Goal: Task Accomplishment & Management: Manage account settings

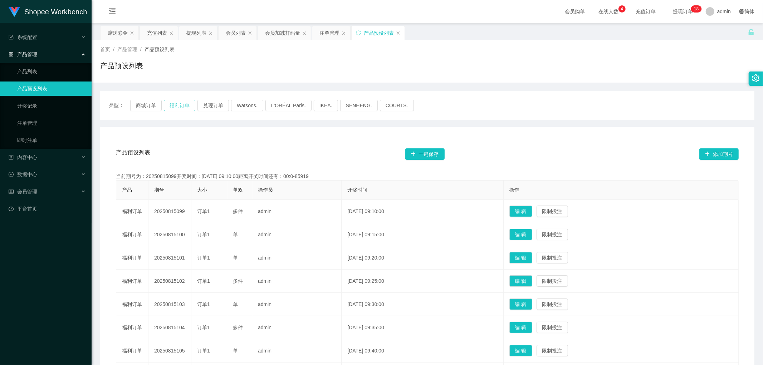
click at [179, 105] on button "福利订单" at bounding box center [179, 105] width 31 height 11
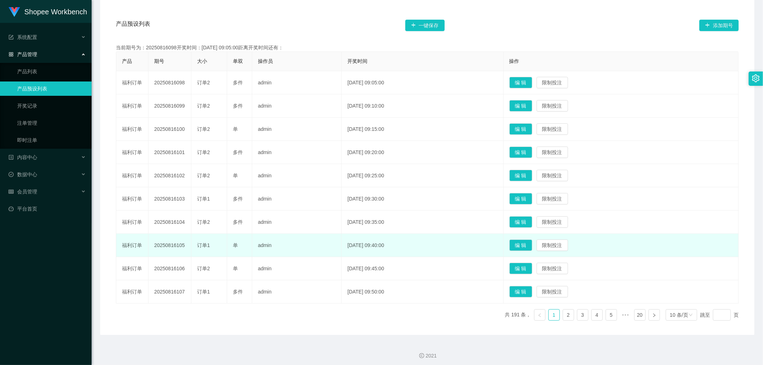
scroll to position [132, 0]
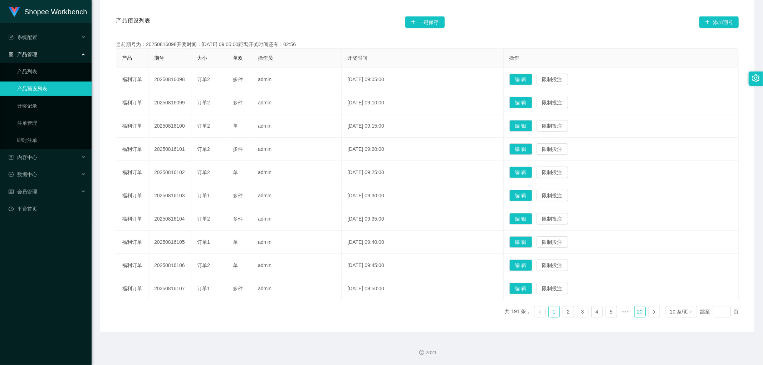
click at [635, 311] on link "20" at bounding box center [640, 312] width 11 height 11
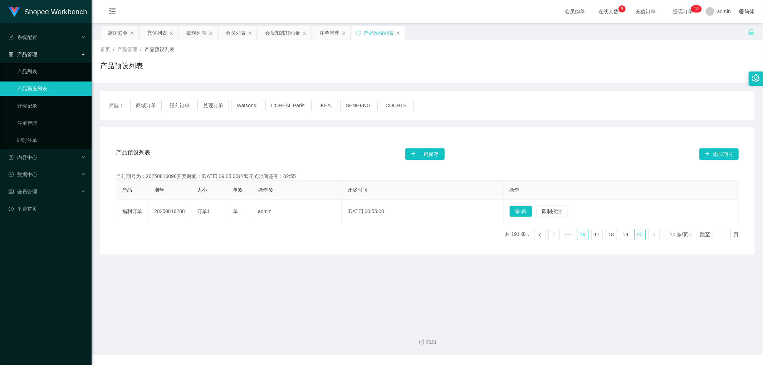
click at [578, 232] on link "16" at bounding box center [583, 234] width 11 height 11
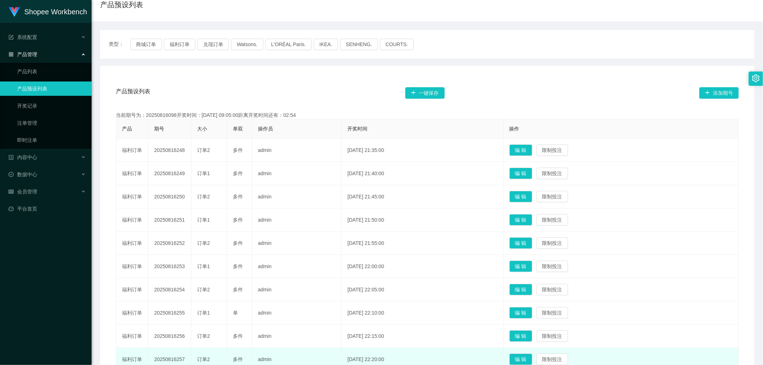
scroll to position [119, 0]
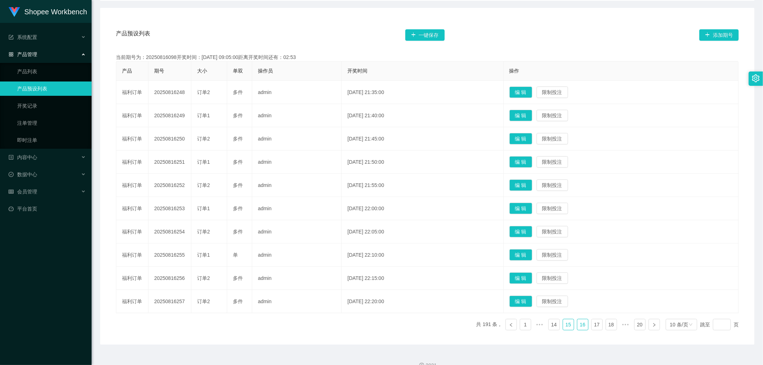
click at [564, 328] on link "15" at bounding box center [568, 325] width 11 height 11
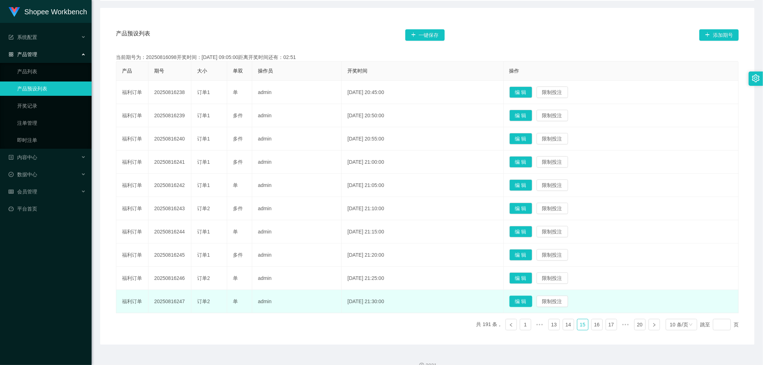
click at [532, 301] on button "编 辑" at bounding box center [521, 301] width 23 height 11
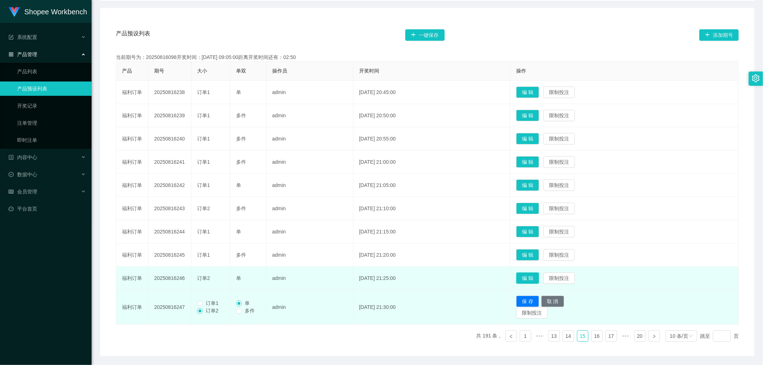
click at [531, 278] on button "编 辑" at bounding box center [527, 278] width 23 height 11
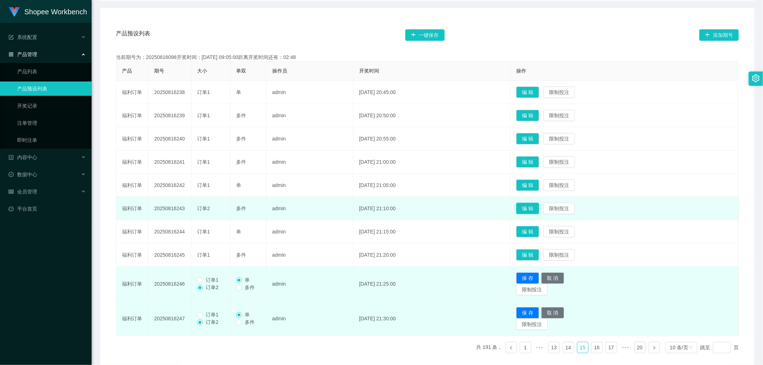
click at [539, 208] on button "编 辑" at bounding box center [527, 208] width 23 height 11
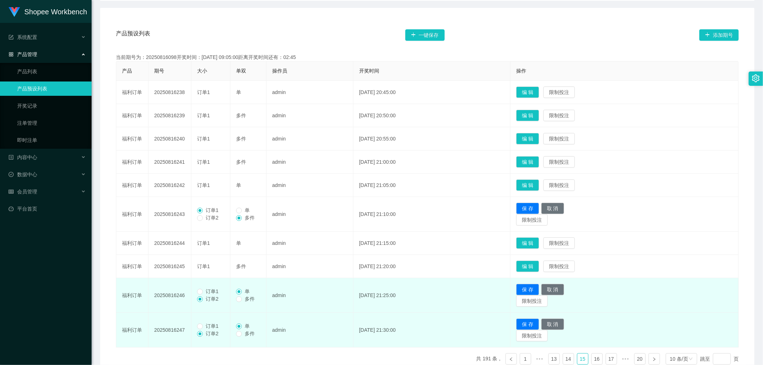
drag, startPoint x: 203, startPoint y: 293, endPoint x: 203, endPoint y: 314, distance: 21.1
click at [203, 293] on span "订单1" at bounding box center [212, 292] width 19 height 6
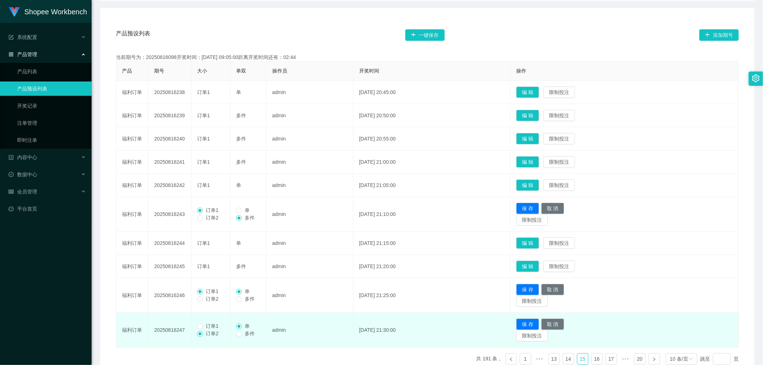
click at [203, 327] on span "订单1" at bounding box center [212, 326] width 19 height 6
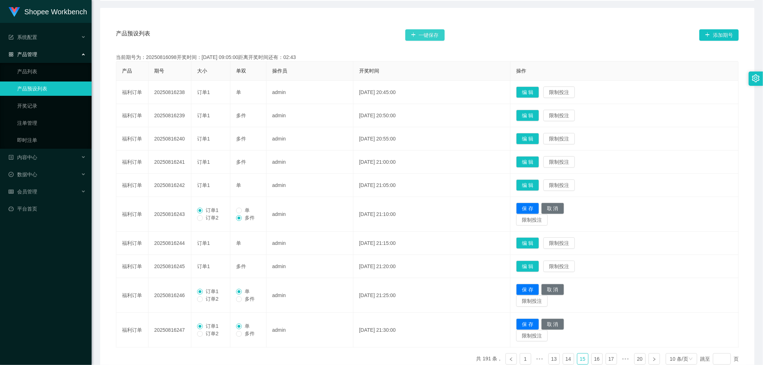
click at [430, 34] on button "一键保存" at bounding box center [424, 34] width 39 height 11
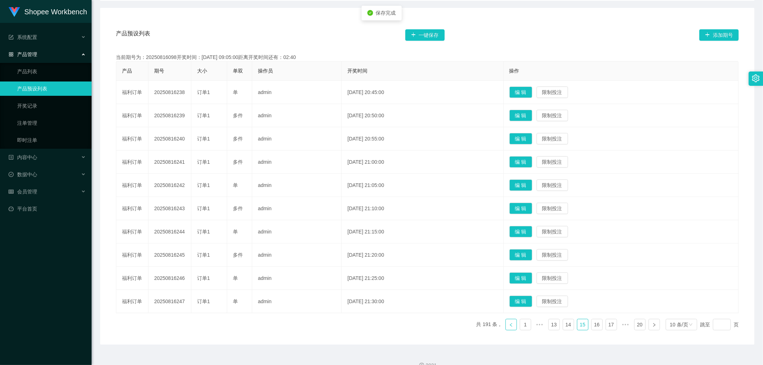
click at [509, 326] on icon "图标: left" at bounding box center [511, 325] width 4 height 4
click at [530, 278] on button "编 辑" at bounding box center [521, 278] width 23 height 11
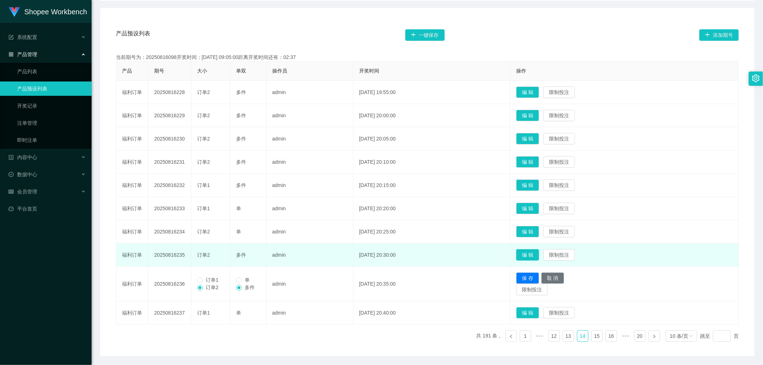
click at [539, 251] on button "编 辑" at bounding box center [527, 254] width 23 height 11
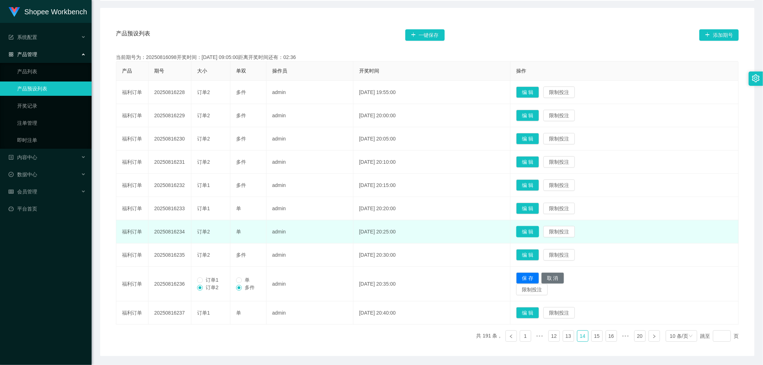
click at [539, 229] on button "编 辑" at bounding box center [527, 231] width 23 height 11
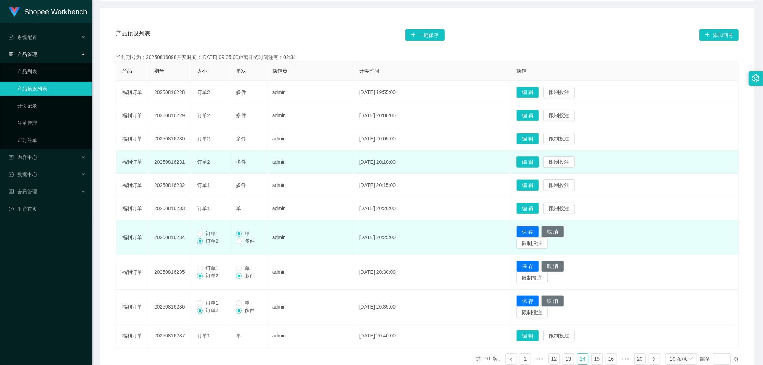
click at [539, 160] on button "编 辑" at bounding box center [527, 161] width 23 height 11
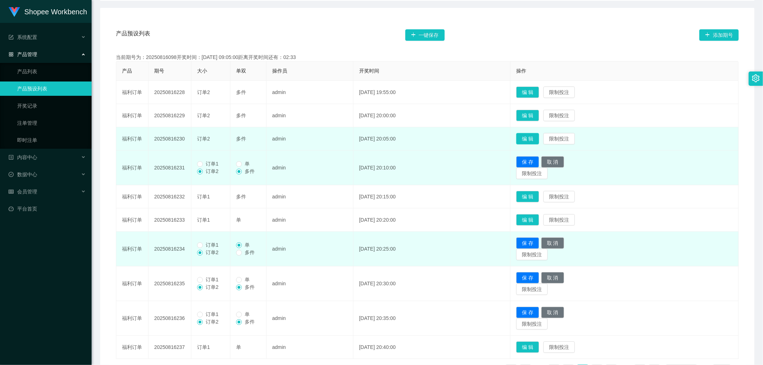
click at [539, 139] on button "编 辑" at bounding box center [527, 138] width 23 height 11
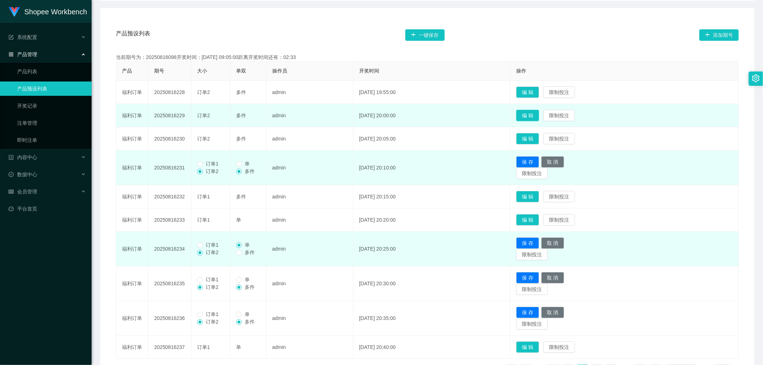
click at [538, 113] on button "编 辑" at bounding box center [527, 115] width 23 height 11
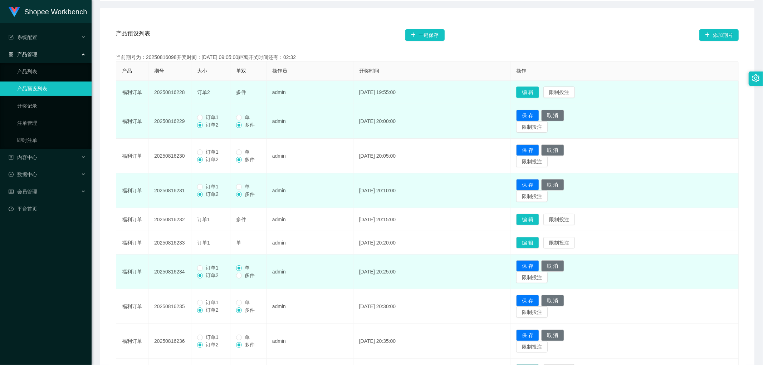
click at [538, 94] on button "编 辑" at bounding box center [527, 92] width 23 height 11
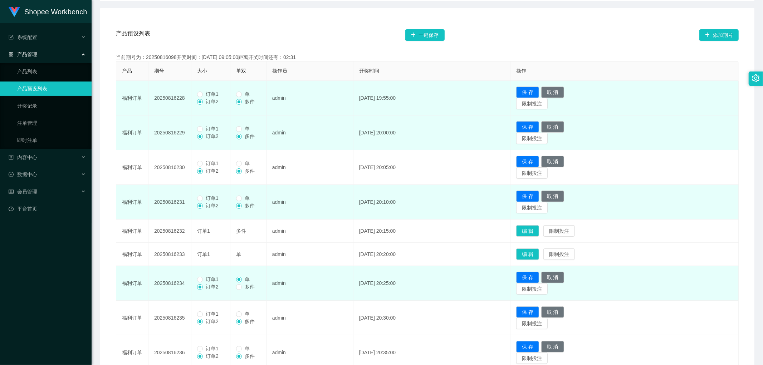
click at [203, 96] on span "订单1" at bounding box center [212, 94] width 19 height 6
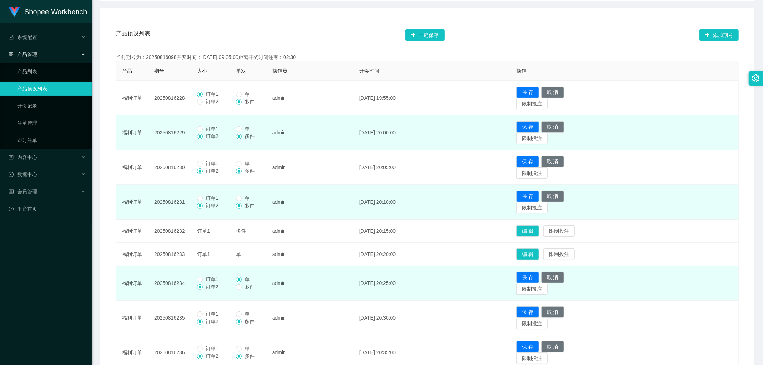
click at [206, 130] on span "订单1" at bounding box center [212, 129] width 19 height 6
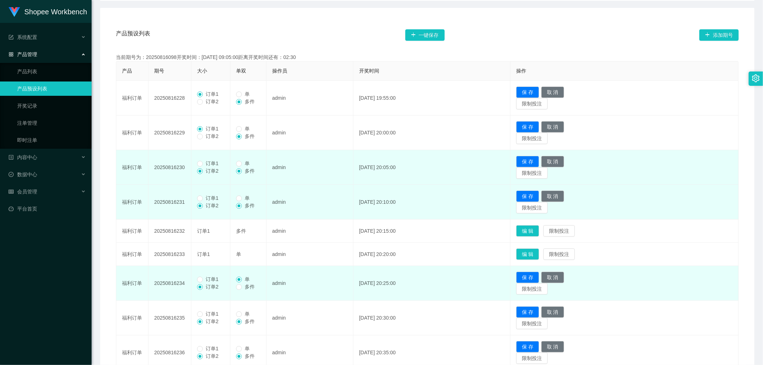
drag, startPoint x: 205, startPoint y: 159, endPoint x: 204, endPoint y: 165, distance: 5.7
click at [205, 159] on td "订单1 订单2" at bounding box center [210, 167] width 39 height 35
click at [204, 165] on span "订单1" at bounding box center [212, 164] width 19 height 6
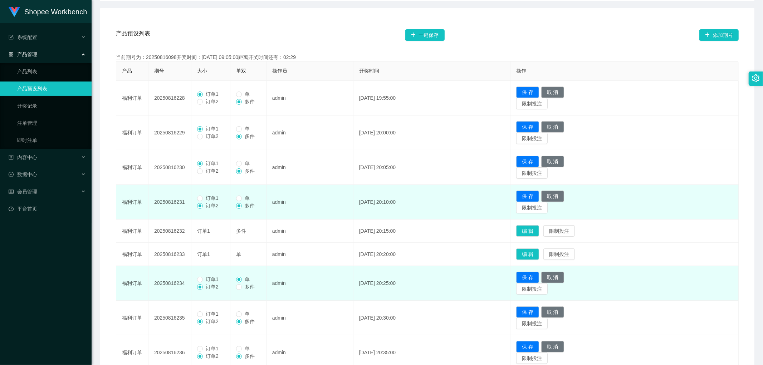
click at [209, 199] on span "订单1" at bounding box center [212, 198] width 19 height 6
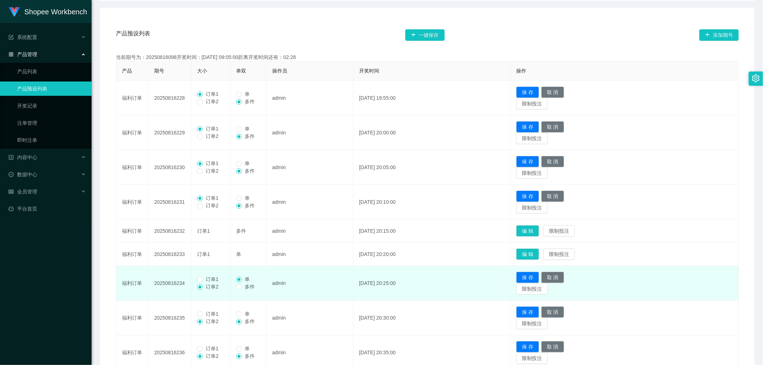
click at [203, 277] on span "订单1" at bounding box center [212, 280] width 19 height 6
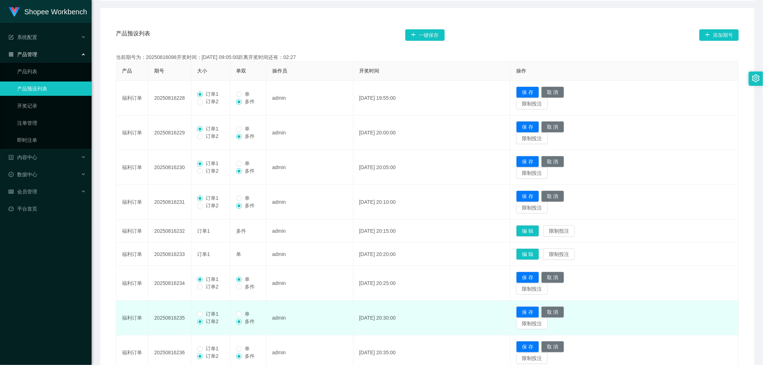
drag, startPoint x: 205, startPoint y: 314, endPoint x: 204, endPoint y: 331, distance: 16.8
click at [205, 315] on span "订单1" at bounding box center [212, 314] width 19 height 6
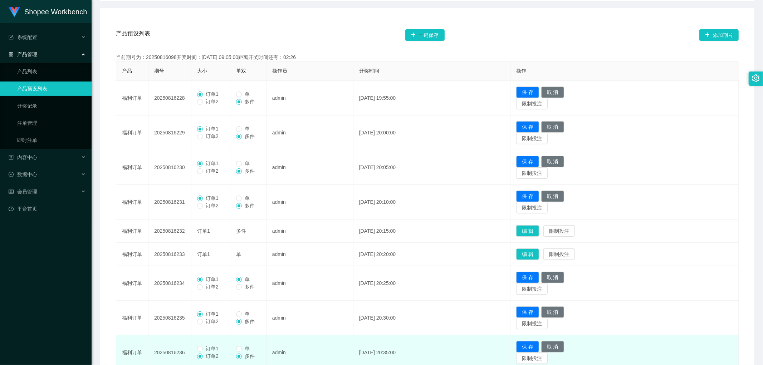
click at [204, 351] on span "订单1" at bounding box center [212, 349] width 19 height 6
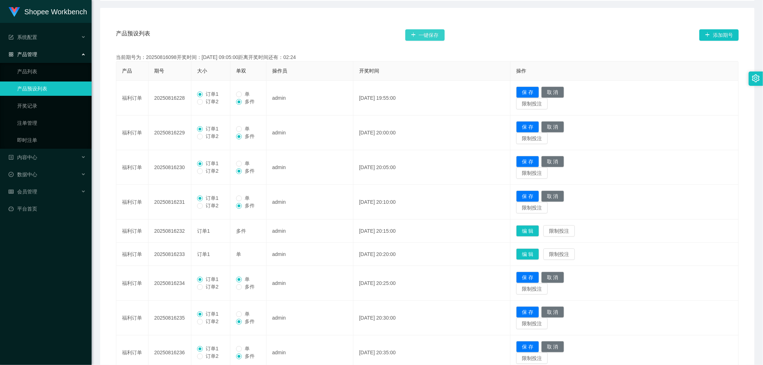
click at [429, 36] on button "一键保存" at bounding box center [424, 34] width 39 height 11
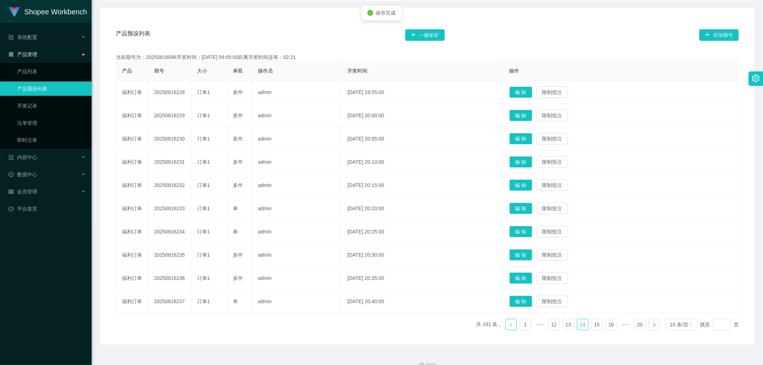
click at [509, 326] on icon "图标: left" at bounding box center [511, 325] width 4 height 4
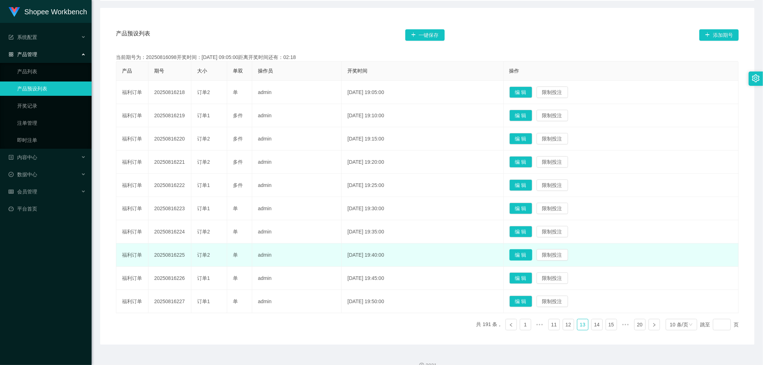
click at [532, 255] on button "编 辑" at bounding box center [521, 254] width 23 height 11
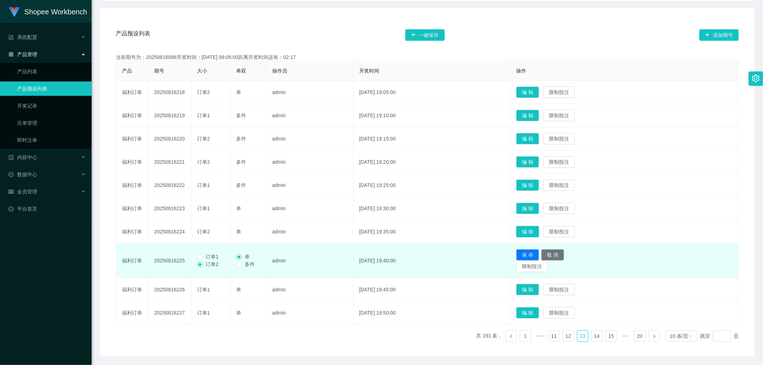
click at [539, 230] on button "编 辑" at bounding box center [527, 231] width 23 height 11
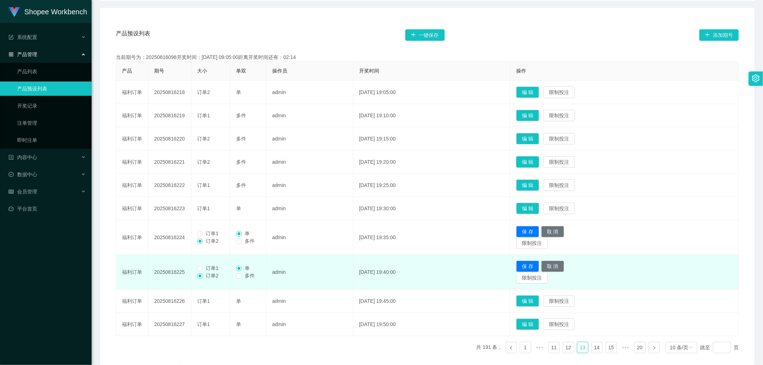
click at [539, 163] on button "编 辑" at bounding box center [527, 161] width 23 height 11
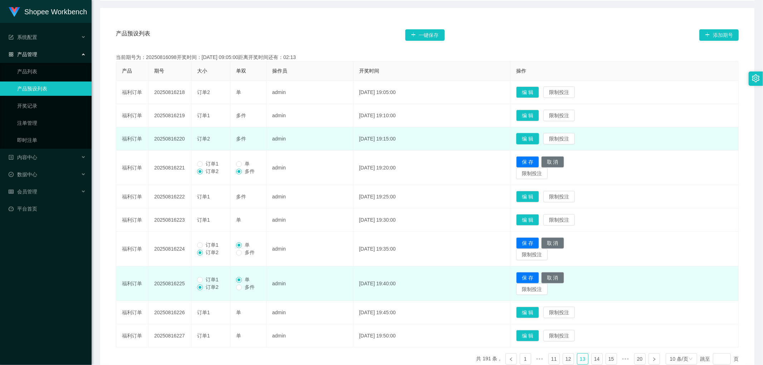
click at [539, 135] on button "编 辑" at bounding box center [527, 138] width 23 height 11
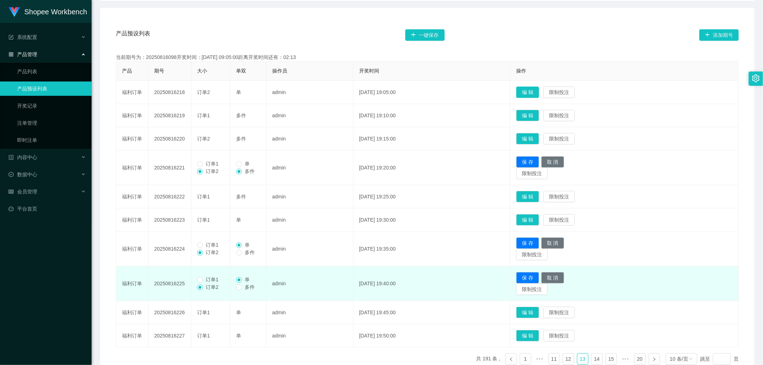
click at [539, 89] on button "编 辑" at bounding box center [527, 92] width 23 height 11
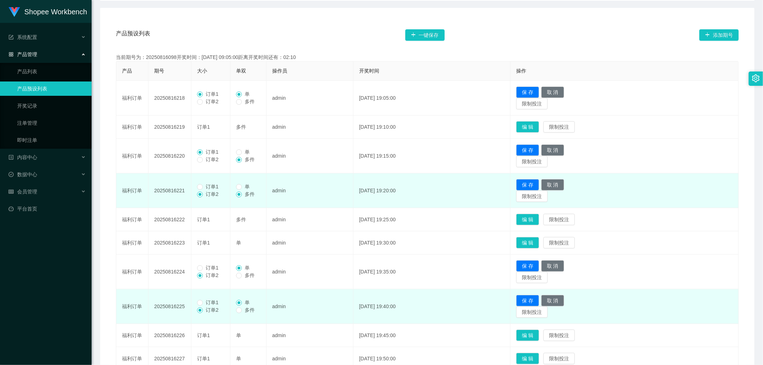
click at [204, 187] on span "订单1" at bounding box center [212, 187] width 19 height 6
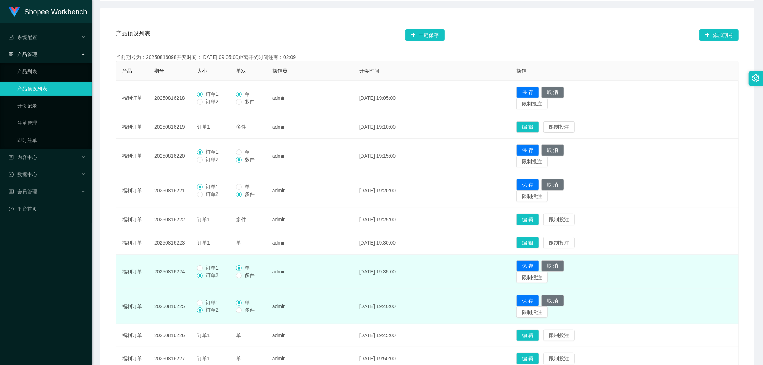
click at [204, 265] on span "订单1" at bounding box center [212, 268] width 19 height 6
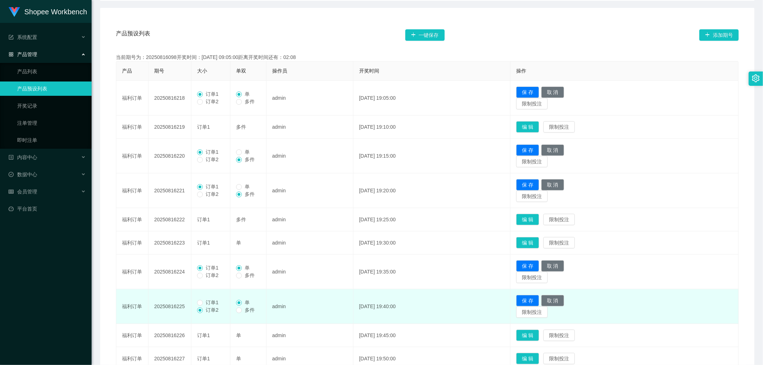
click at [206, 302] on span "订单1" at bounding box center [212, 303] width 19 height 6
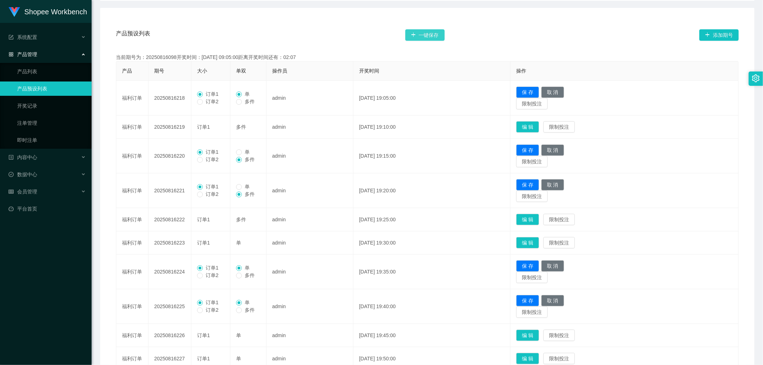
click at [431, 33] on button "一键保存" at bounding box center [424, 34] width 39 height 11
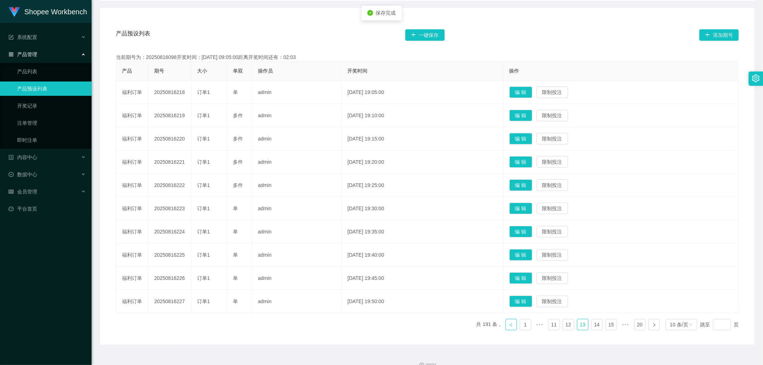
click at [507, 328] on link at bounding box center [511, 324] width 11 height 11
click at [532, 302] on button "编 辑" at bounding box center [521, 301] width 23 height 11
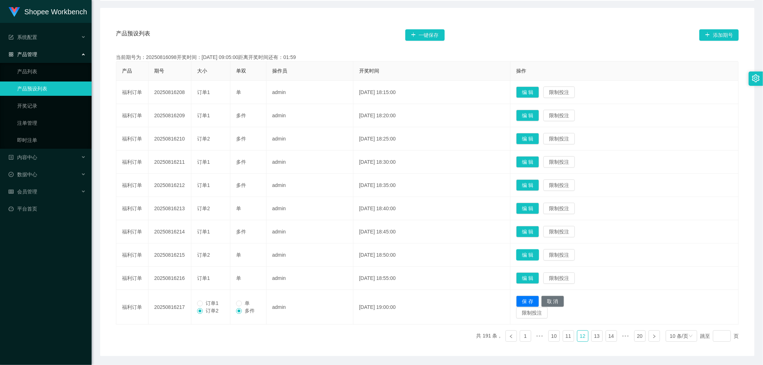
click at [539, 255] on button "编 辑" at bounding box center [527, 254] width 23 height 11
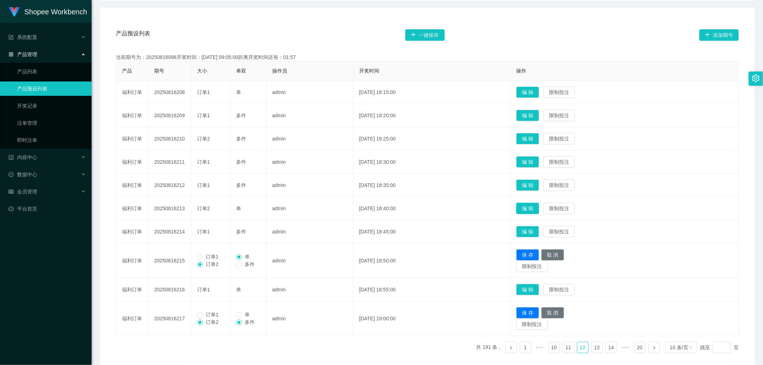
click at [539, 205] on button "编 辑" at bounding box center [527, 208] width 23 height 11
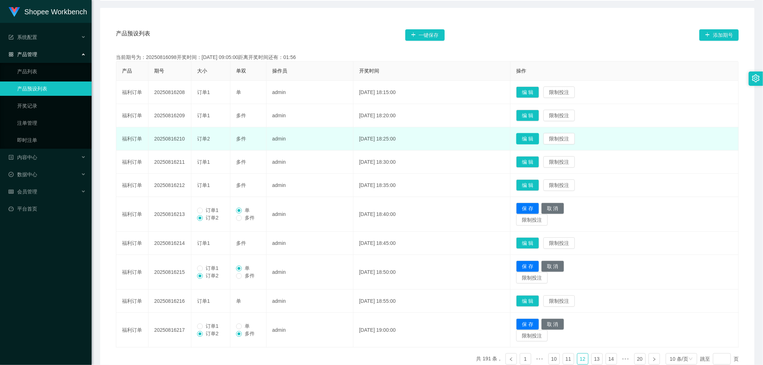
click at [539, 135] on button "编 辑" at bounding box center [527, 138] width 23 height 11
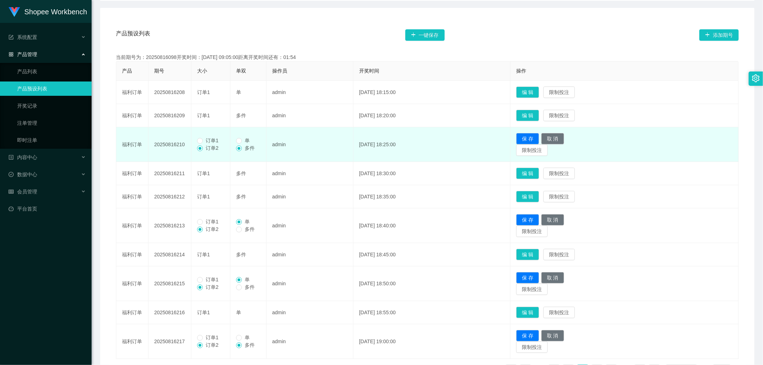
click at [210, 141] on span "订单1" at bounding box center [212, 141] width 19 height 6
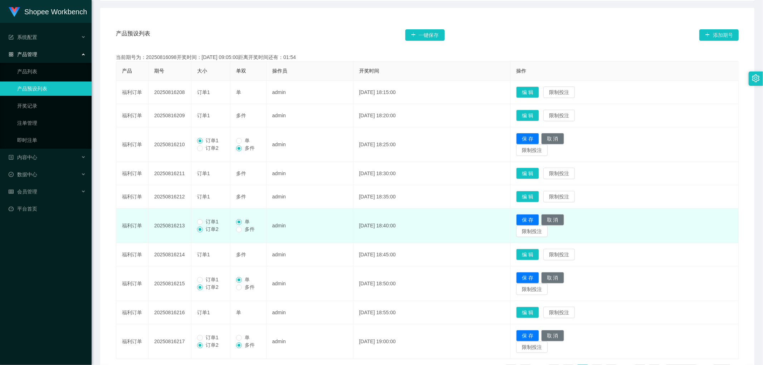
drag, startPoint x: 209, startPoint y: 219, endPoint x: 213, endPoint y: 222, distance: 5.4
click at [209, 219] on span "订单1" at bounding box center [212, 222] width 19 height 6
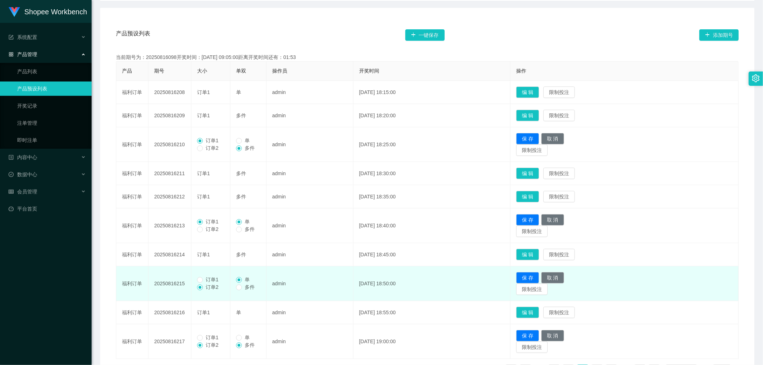
click at [206, 278] on span "订单1" at bounding box center [212, 280] width 19 height 6
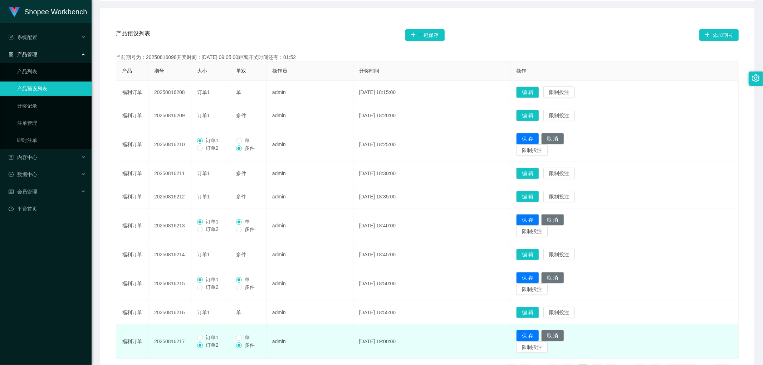
click at [204, 337] on span "订单1" at bounding box center [212, 338] width 19 height 6
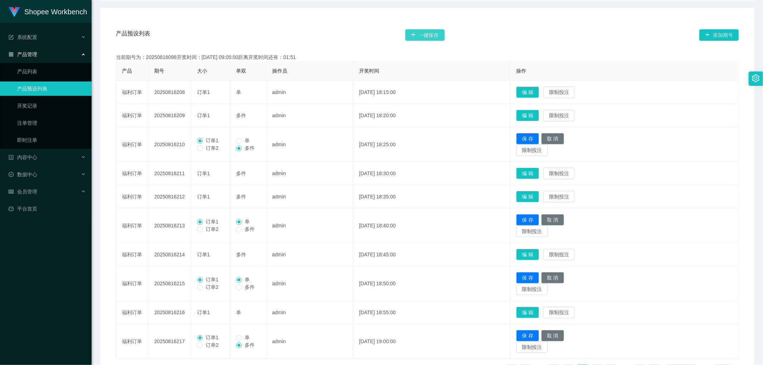
click at [426, 34] on button "一键保存" at bounding box center [424, 34] width 39 height 11
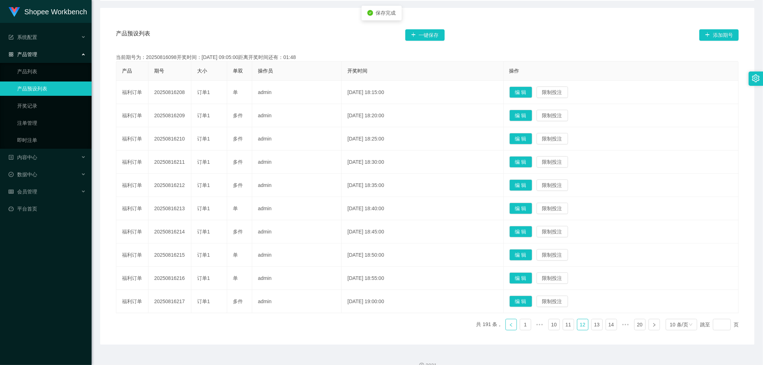
click at [509, 327] on icon "图标: left" at bounding box center [511, 325] width 4 height 4
click at [532, 162] on button "编 辑" at bounding box center [521, 161] width 23 height 11
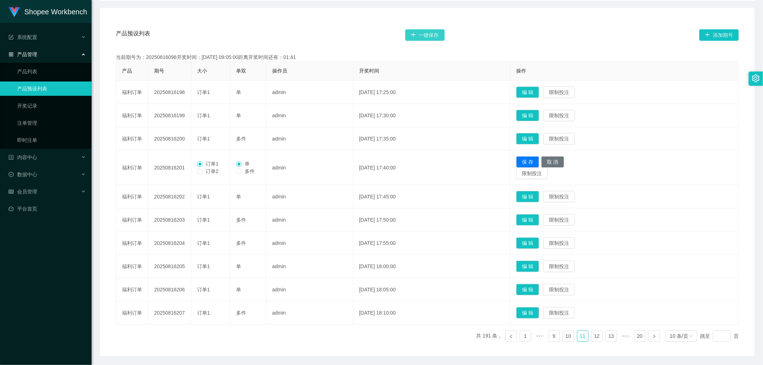
click at [423, 35] on button "一键保存" at bounding box center [424, 34] width 39 height 11
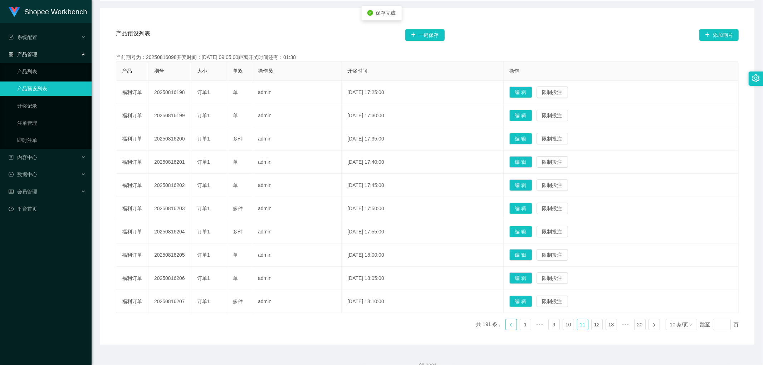
click at [509, 327] on icon "图标: left" at bounding box center [511, 325] width 4 height 4
click at [532, 302] on button "编 辑" at bounding box center [521, 301] width 23 height 11
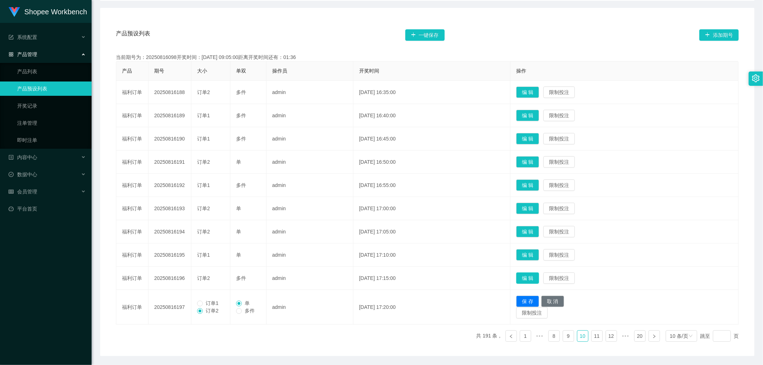
click at [539, 278] on button "编 辑" at bounding box center [527, 278] width 23 height 11
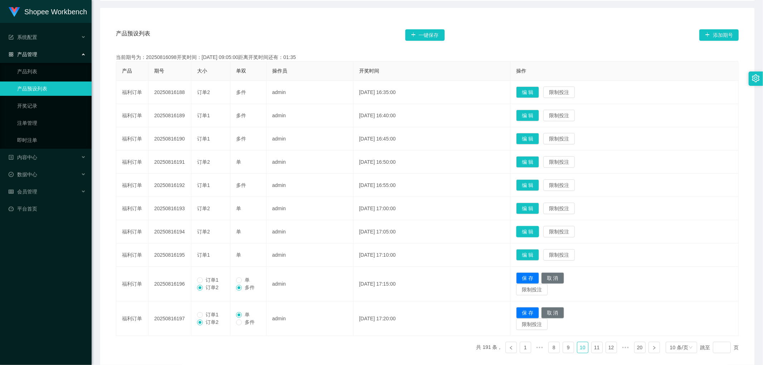
click at [539, 230] on button "编 辑" at bounding box center [527, 231] width 23 height 11
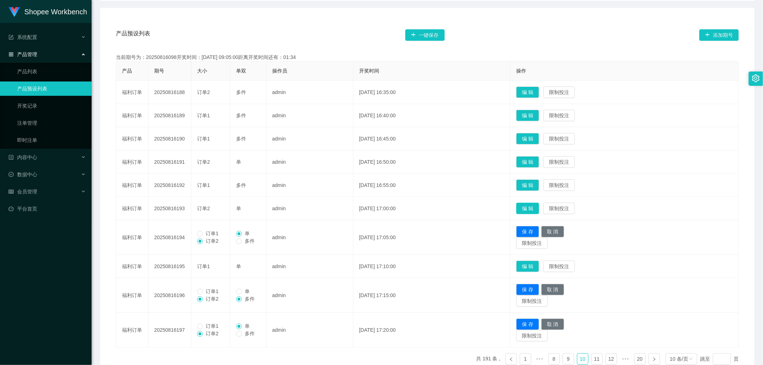
click at [537, 209] on button "编 辑" at bounding box center [527, 208] width 23 height 11
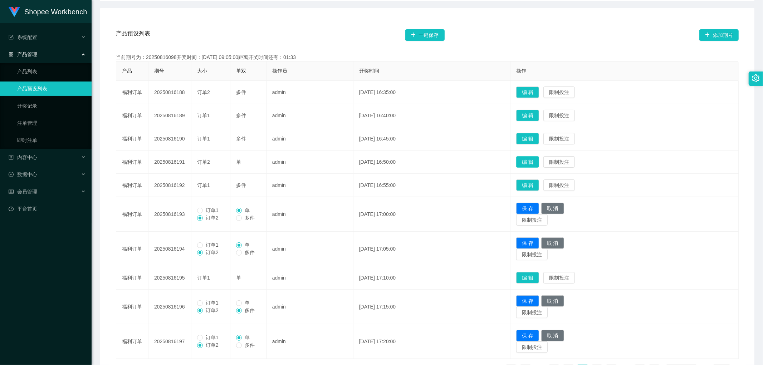
click at [539, 165] on button "编 辑" at bounding box center [527, 161] width 23 height 11
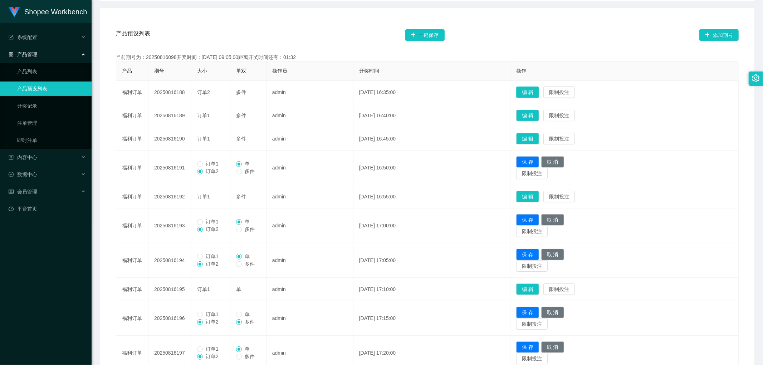
click at [533, 92] on button "编 辑" at bounding box center [527, 92] width 23 height 11
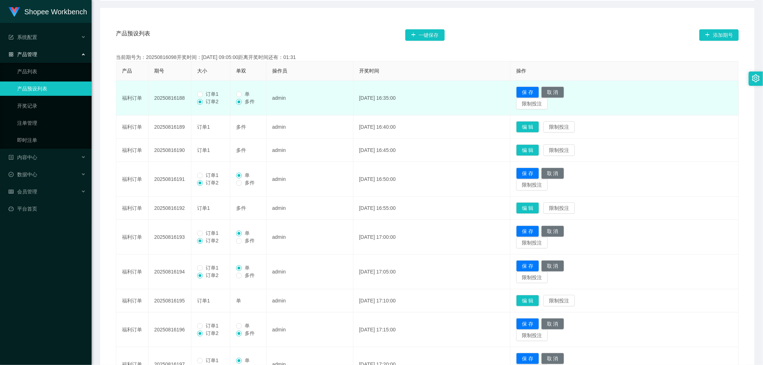
click at [204, 94] on span "订单1" at bounding box center [212, 94] width 19 height 6
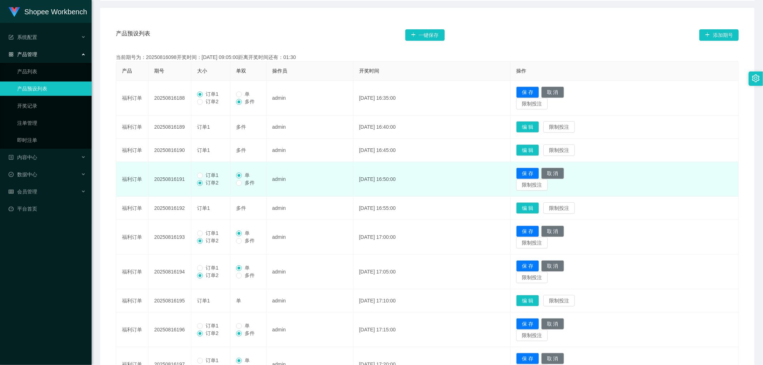
click at [205, 175] on span "订单1" at bounding box center [212, 175] width 19 height 6
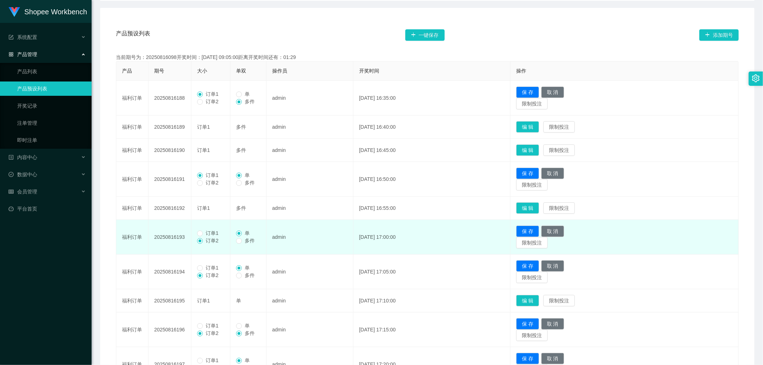
click at [203, 234] on span "订单1" at bounding box center [212, 233] width 19 height 6
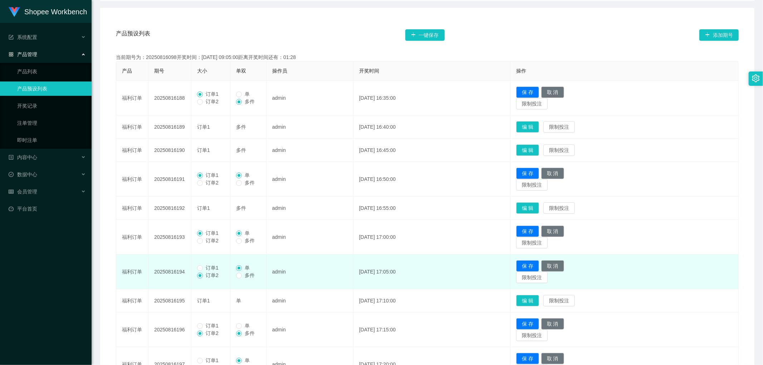
click at [209, 269] on span "订单1" at bounding box center [212, 268] width 19 height 6
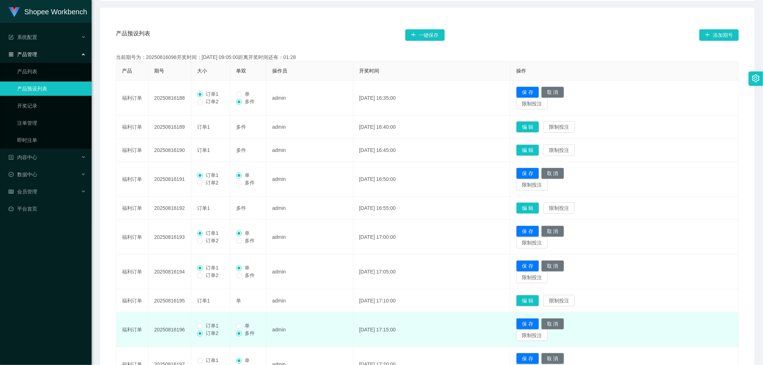
click at [208, 326] on span "订单1" at bounding box center [212, 326] width 19 height 6
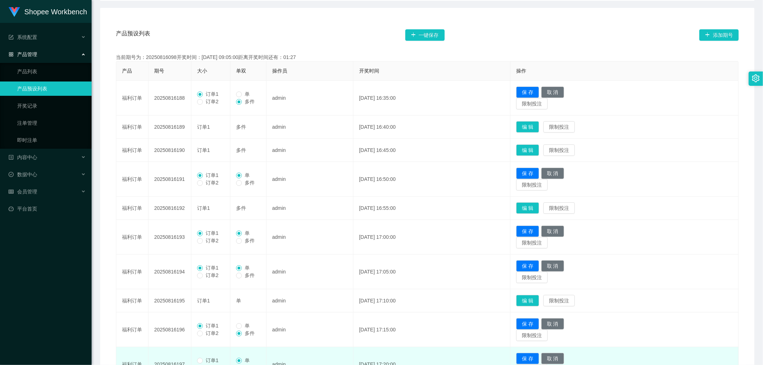
click at [204, 360] on span "订单1" at bounding box center [212, 361] width 19 height 6
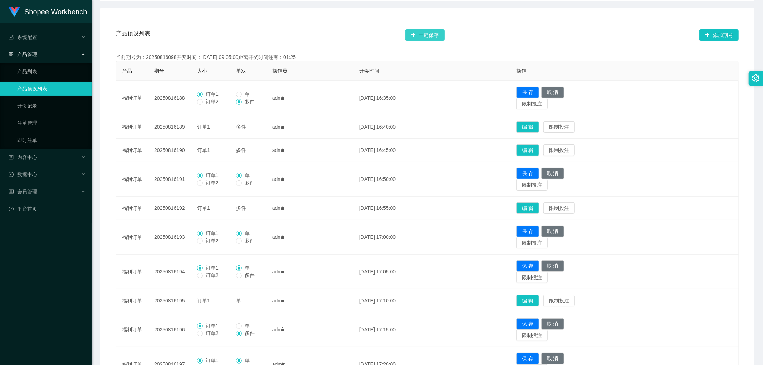
click at [432, 31] on button "一键保存" at bounding box center [424, 34] width 39 height 11
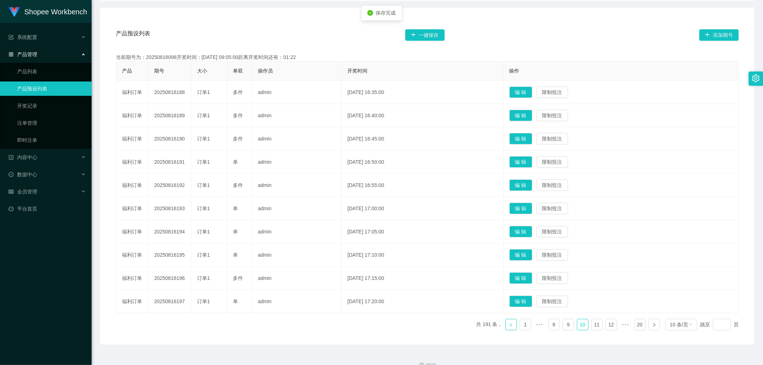
click at [506, 321] on link at bounding box center [511, 324] width 11 height 11
click at [532, 301] on button "编 辑" at bounding box center [521, 301] width 23 height 11
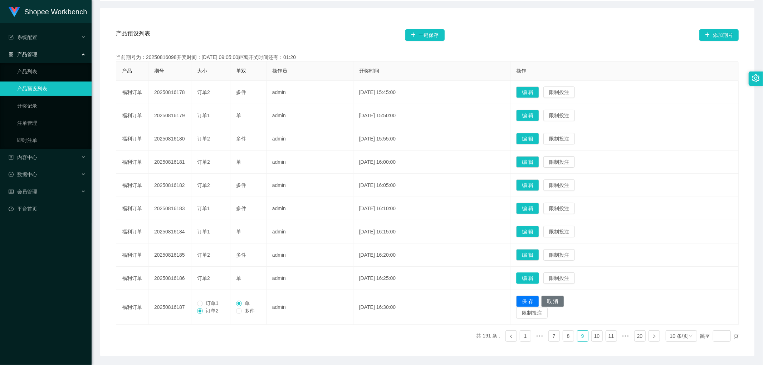
click at [538, 277] on button "编 辑" at bounding box center [527, 278] width 23 height 11
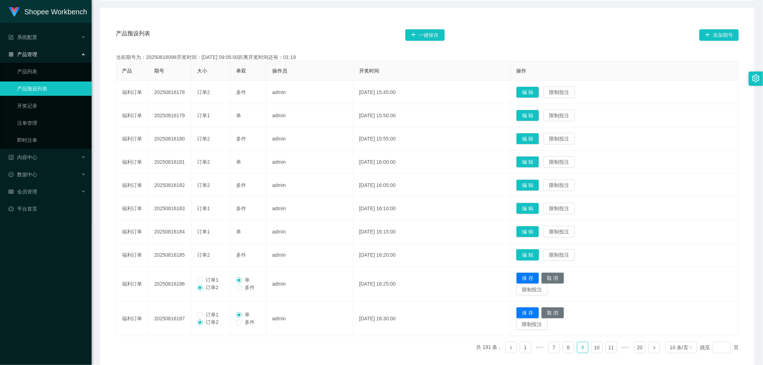
click at [539, 253] on button "编 辑" at bounding box center [527, 254] width 23 height 11
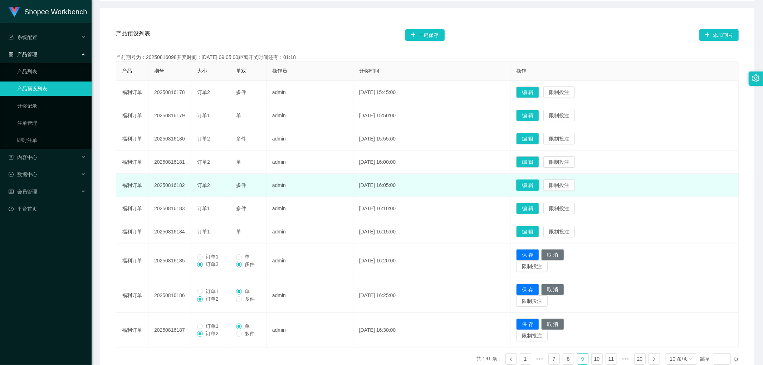
click at [539, 181] on button "编 辑" at bounding box center [527, 185] width 23 height 11
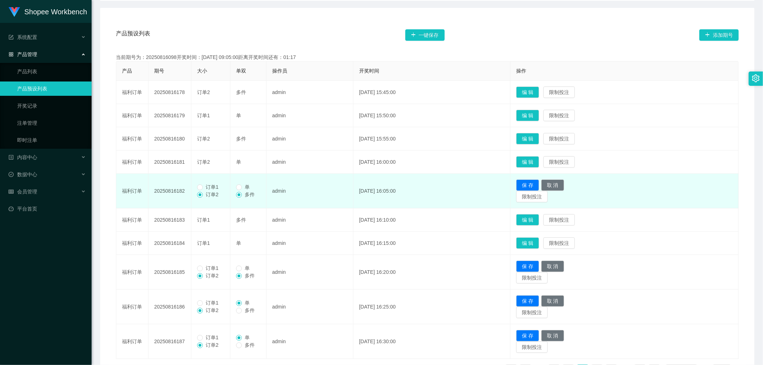
click at [543, 155] on td "编 辑 限制投注" at bounding box center [625, 162] width 228 height 23
click at [539, 161] on button "编 辑" at bounding box center [527, 161] width 23 height 11
drag, startPoint x: 539, startPoint y: 138, endPoint x: 536, endPoint y: 147, distance: 9.5
click at [539, 138] on button "编 辑" at bounding box center [527, 138] width 23 height 11
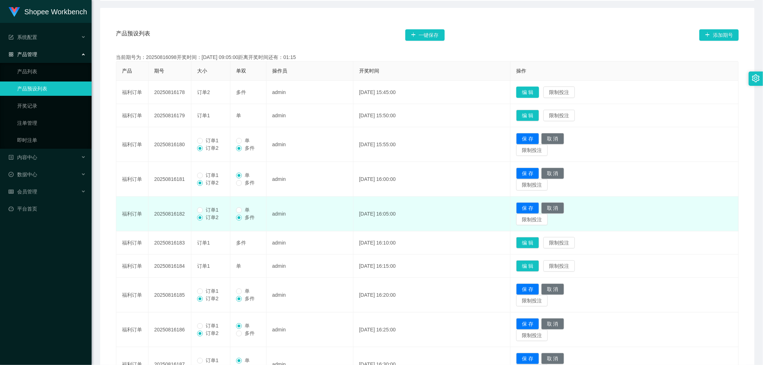
click at [539, 91] on button "编 辑" at bounding box center [527, 92] width 23 height 11
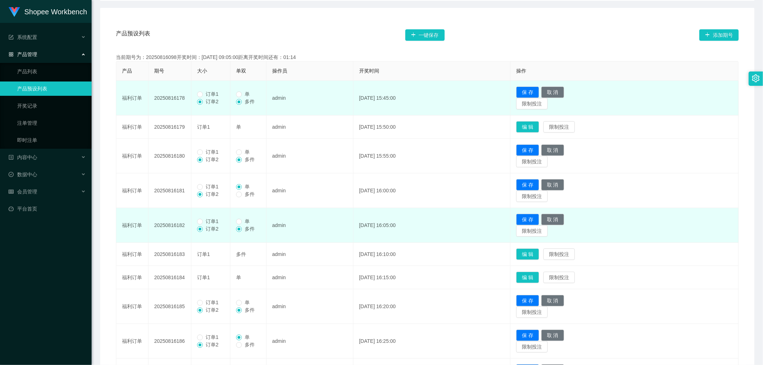
click at [204, 95] on span "订单1" at bounding box center [212, 94] width 19 height 6
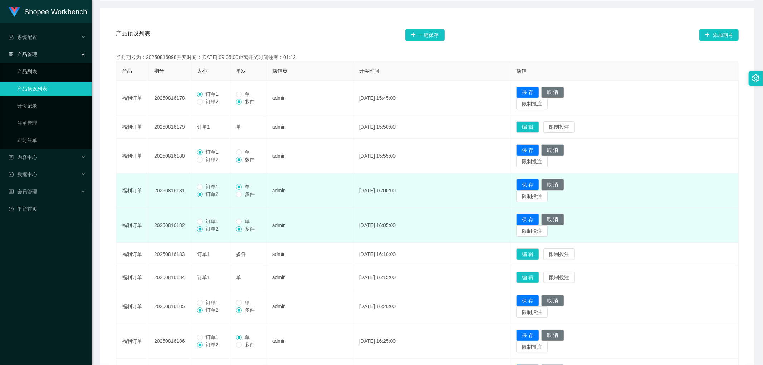
click at [203, 188] on span "订单1" at bounding box center [212, 187] width 19 height 6
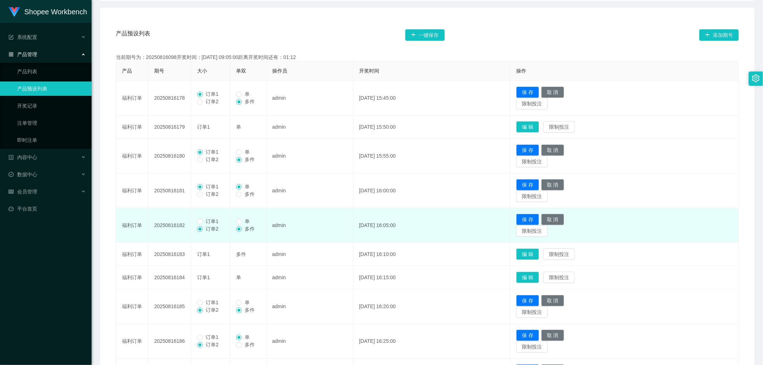
click at [205, 225] on label "订单1" at bounding box center [209, 222] width 24 height 8
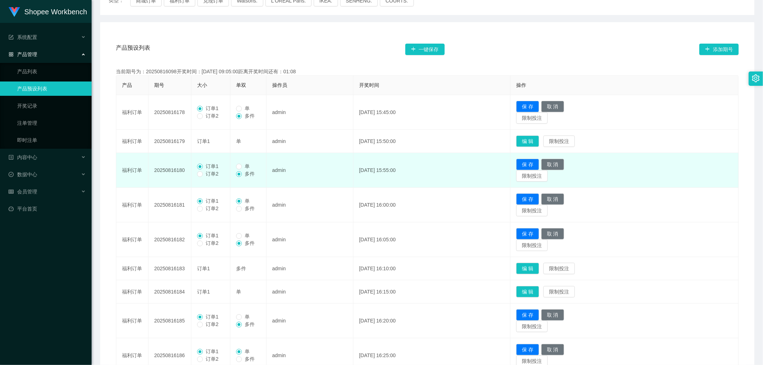
scroll to position [79, 0]
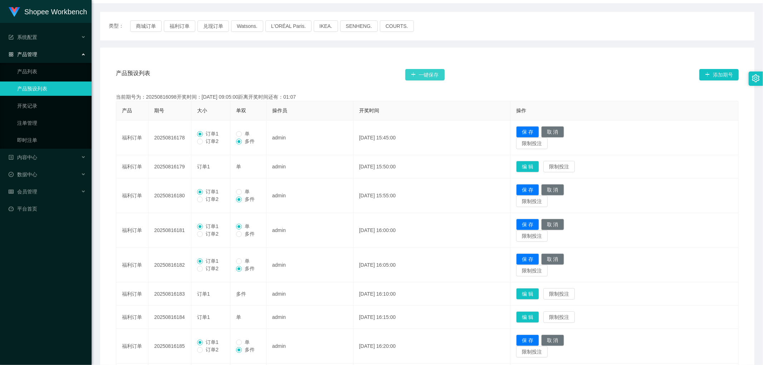
click at [429, 71] on button "一键保存" at bounding box center [424, 74] width 39 height 11
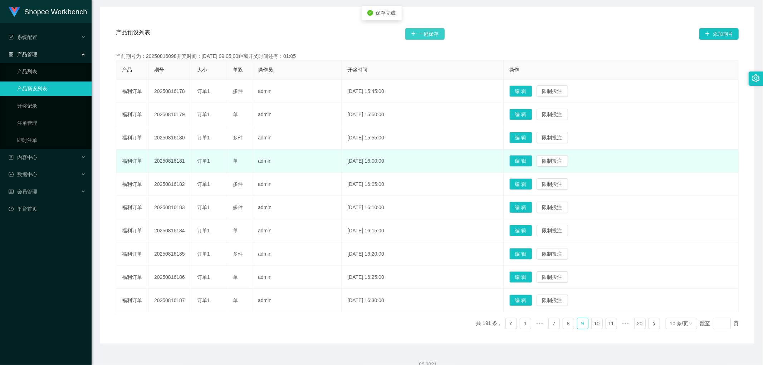
scroll to position [132, 0]
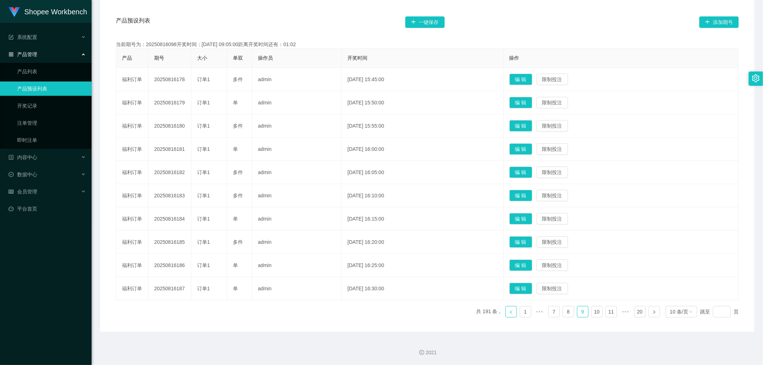
click at [510, 313] on icon "图标: left" at bounding box center [511, 312] width 2 height 4
click at [531, 217] on button "编 辑" at bounding box center [521, 218] width 23 height 11
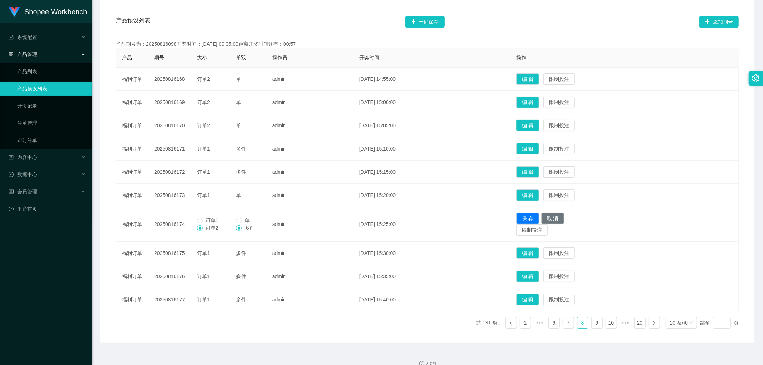
click at [538, 124] on button "编 辑" at bounding box center [527, 125] width 23 height 11
click at [539, 101] on button "编 辑" at bounding box center [527, 102] width 23 height 11
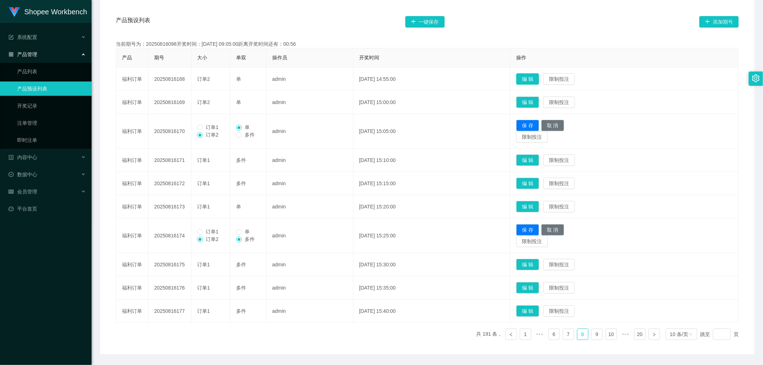
click at [539, 79] on button "编 辑" at bounding box center [527, 78] width 23 height 11
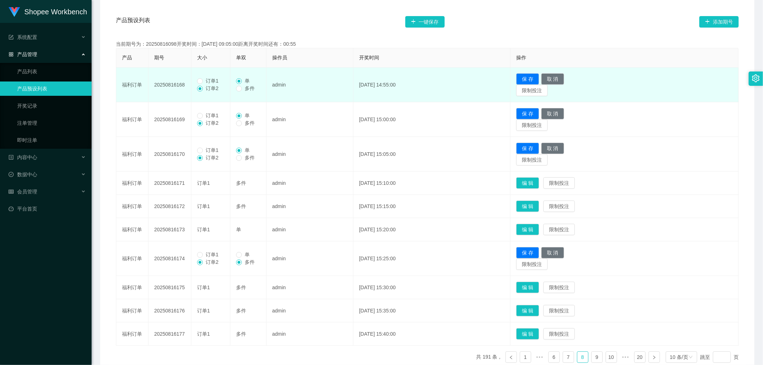
click at [205, 81] on span "订单1" at bounding box center [212, 81] width 19 height 6
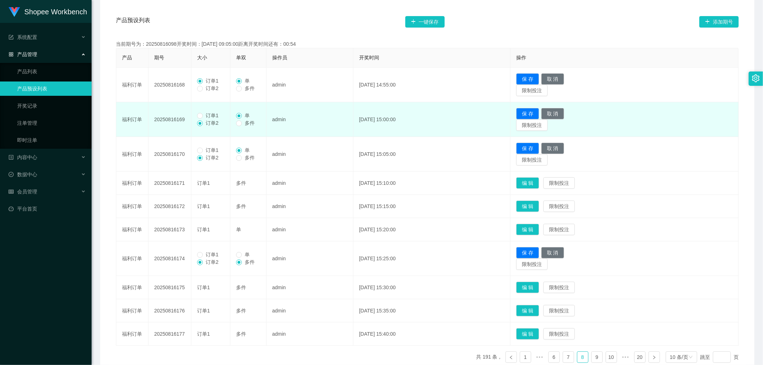
click at [204, 117] on span "订单1" at bounding box center [212, 116] width 19 height 6
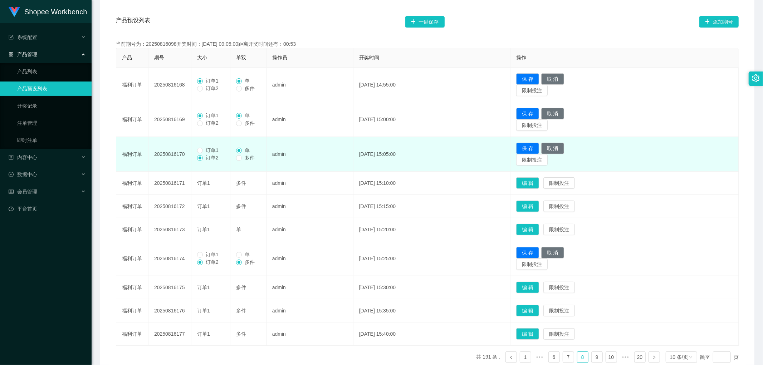
click at [205, 151] on span "订单1" at bounding box center [212, 150] width 19 height 6
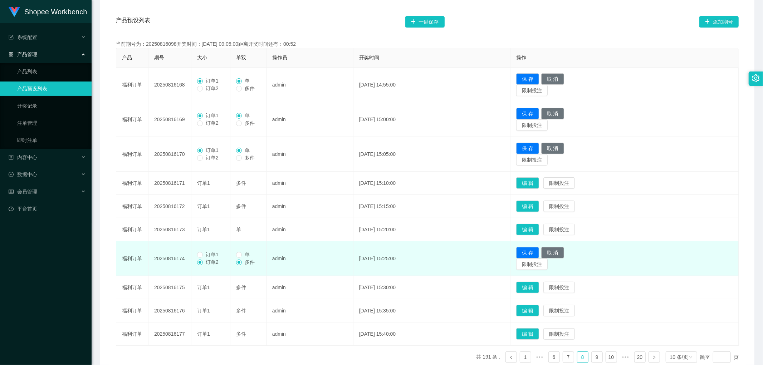
click at [205, 254] on span "订单1" at bounding box center [212, 255] width 19 height 6
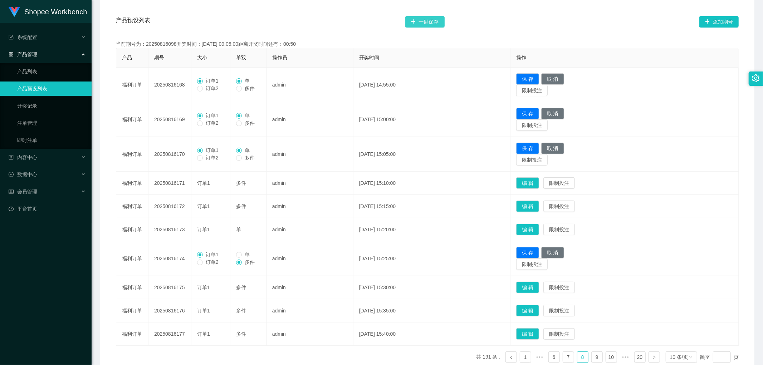
click at [430, 23] on button "一键保存" at bounding box center [424, 21] width 39 height 11
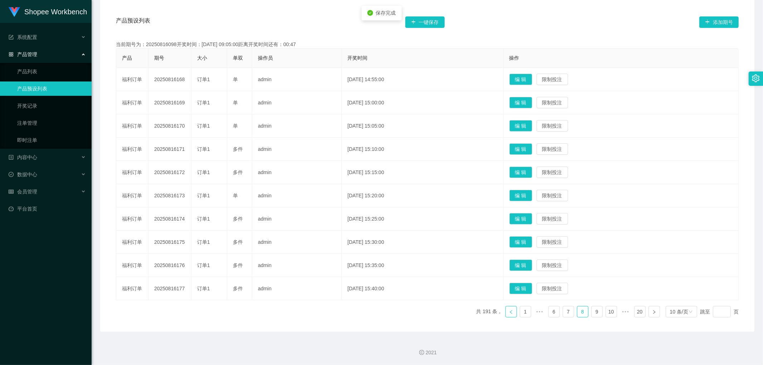
click at [509, 312] on icon "图标: left" at bounding box center [511, 312] width 4 height 4
click at [532, 288] on button "编 辑" at bounding box center [521, 288] width 23 height 11
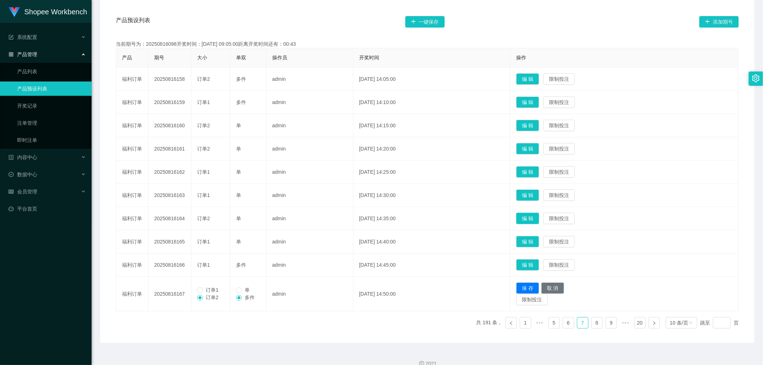
click at [539, 214] on button "编 辑" at bounding box center [527, 218] width 23 height 11
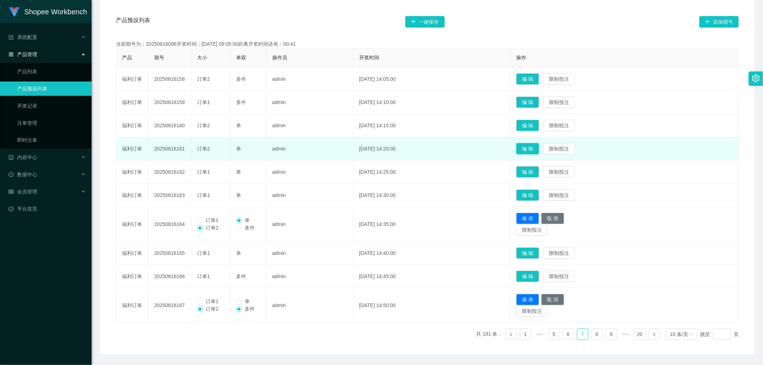
click at [539, 147] on button "编 辑" at bounding box center [527, 148] width 23 height 11
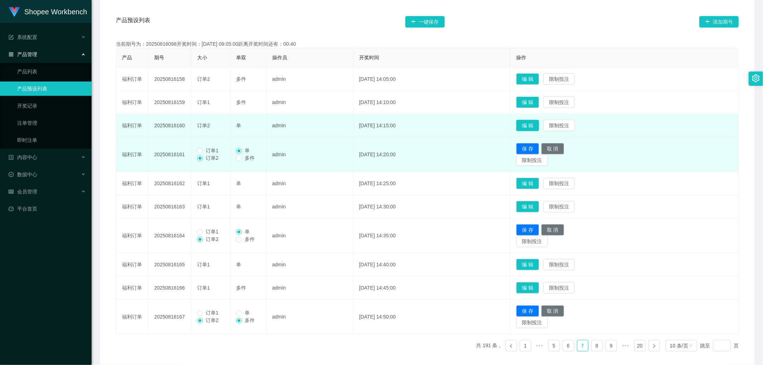
click at [539, 127] on button "编 辑" at bounding box center [527, 125] width 23 height 11
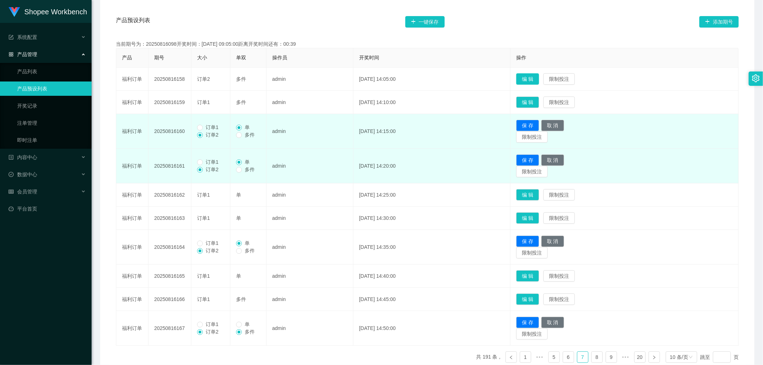
click at [539, 81] on button "编 辑" at bounding box center [527, 78] width 23 height 11
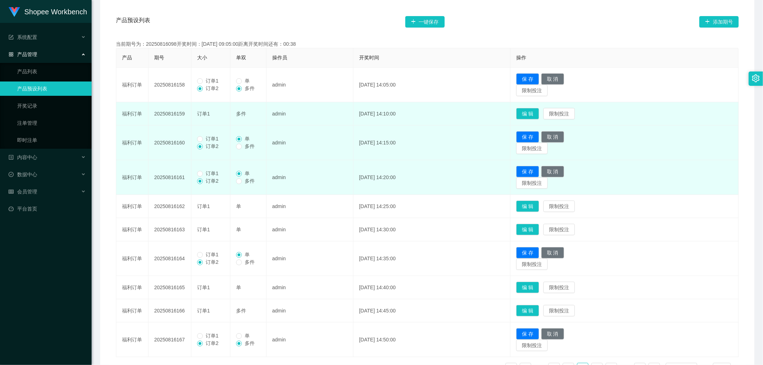
drag, startPoint x: 203, startPoint y: 81, endPoint x: 205, endPoint y: 103, distance: 21.9
click at [203, 82] on span "订单1" at bounding box center [212, 81] width 19 height 6
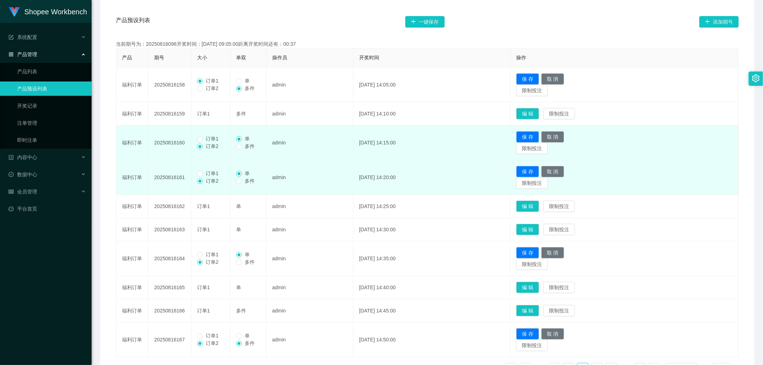
click at [205, 144] on span "订单2" at bounding box center [212, 146] width 19 height 6
click at [205, 138] on span "订单1" at bounding box center [212, 139] width 19 height 6
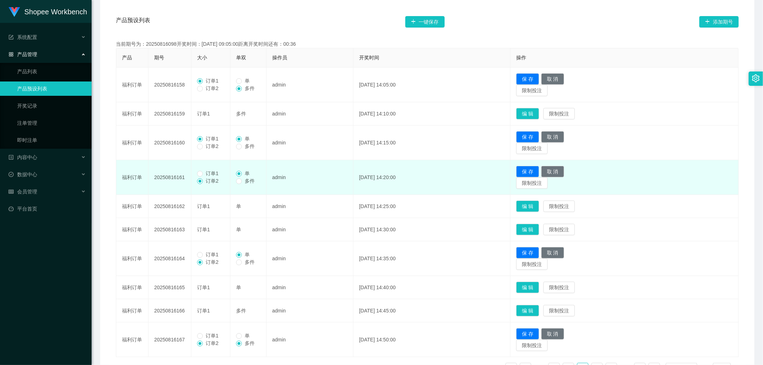
click at [205, 178] on span "订单2" at bounding box center [212, 181] width 19 height 6
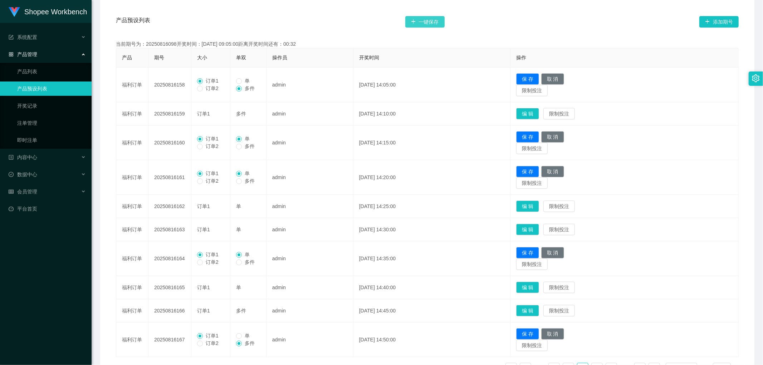
click at [424, 24] on button "一键保存" at bounding box center [424, 21] width 39 height 11
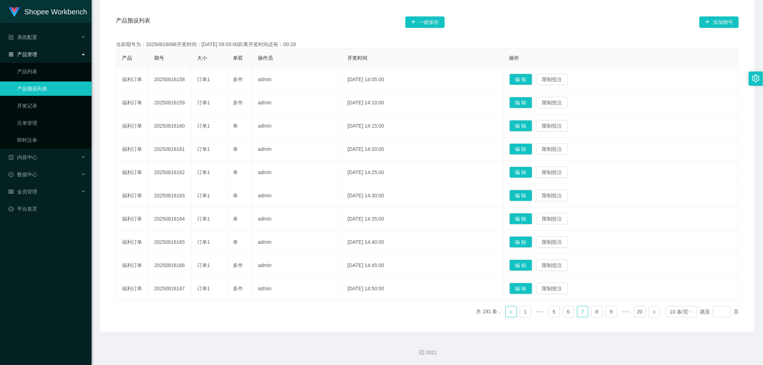
click at [509, 313] on icon "图标: left" at bounding box center [511, 312] width 4 height 4
click at [532, 291] on button "编 辑" at bounding box center [521, 288] width 23 height 11
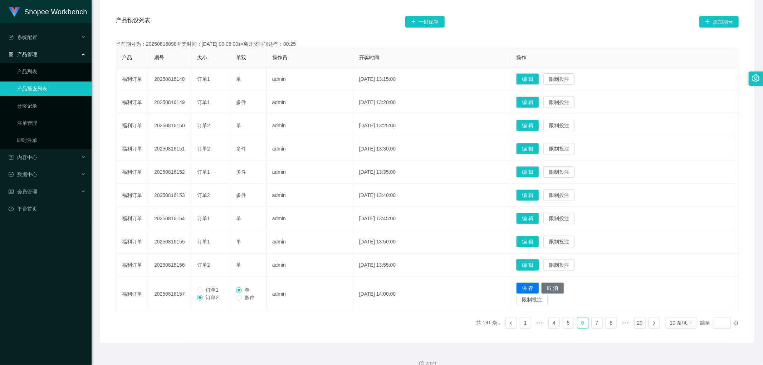
click at [539, 266] on button "编 辑" at bounding box center [527, 264] width 23 height 11
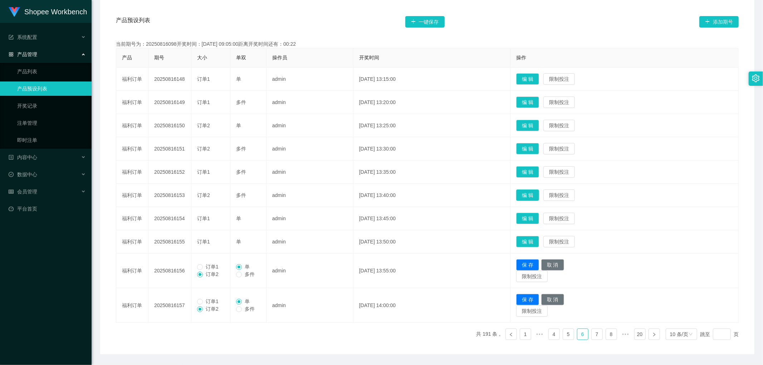
click at [539, 192] on button "编 辑" at bounding box center [527, 195] width 23 height 11
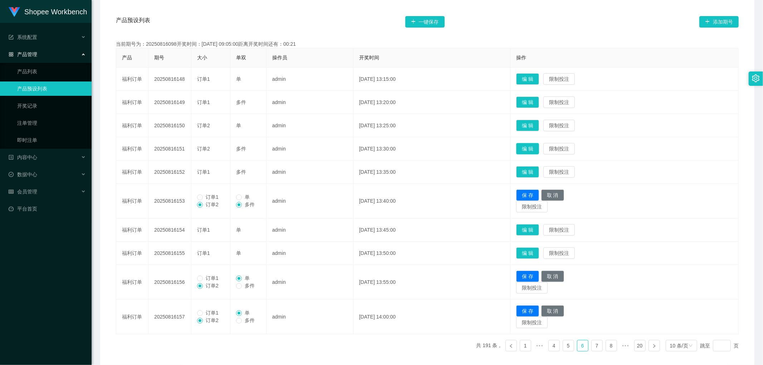
click at [539, 145] on button "编 辑" at bounding box center [527, 148] width 23 height 11
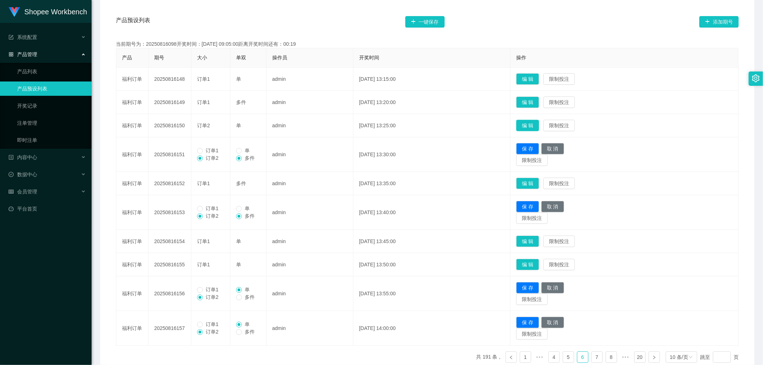
click at [539, 125] on button "编 辑" at bounding box center [527, 125] width 23 height 11
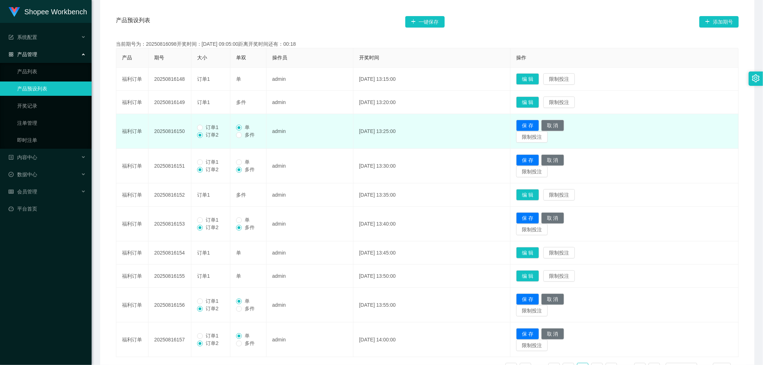
click at [205, 126] on span "订单1" at bounding box center [212, 128] width 19 height 6
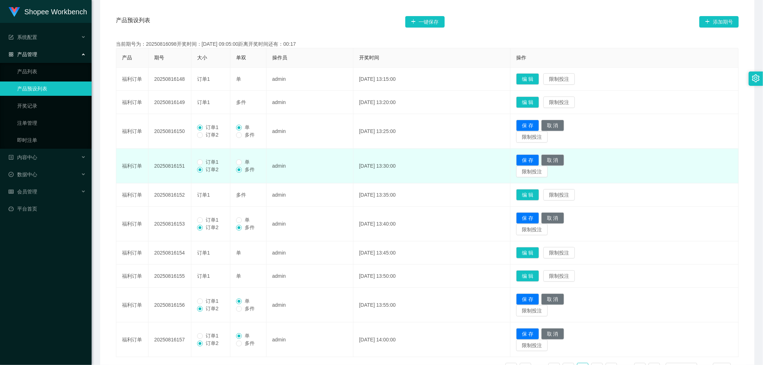
click at [205, 162] on span "订单1" at bounding box center [212, 162] width 19 height 6
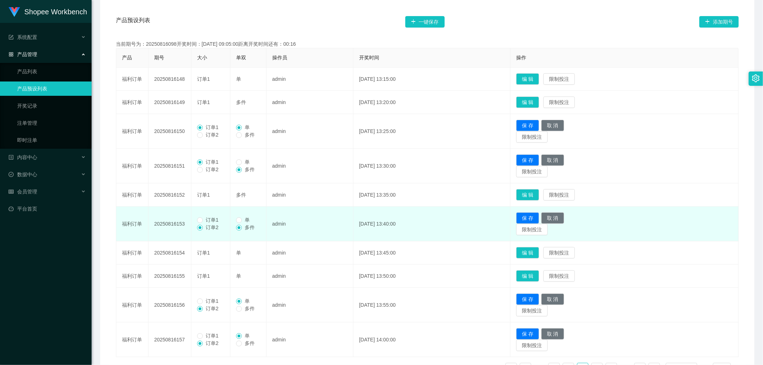
click at [206, 219] on span "订单1" at bounding box center [212, 220] width 19 height 6
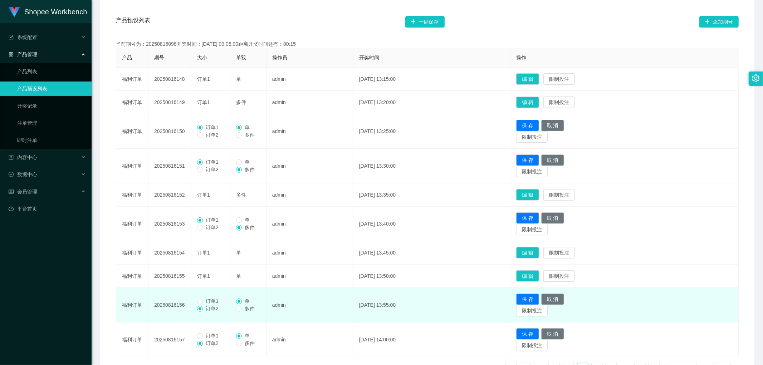
click at [203, 301] on span "订单1" at bounding box center [212, 301] width 19 height 6
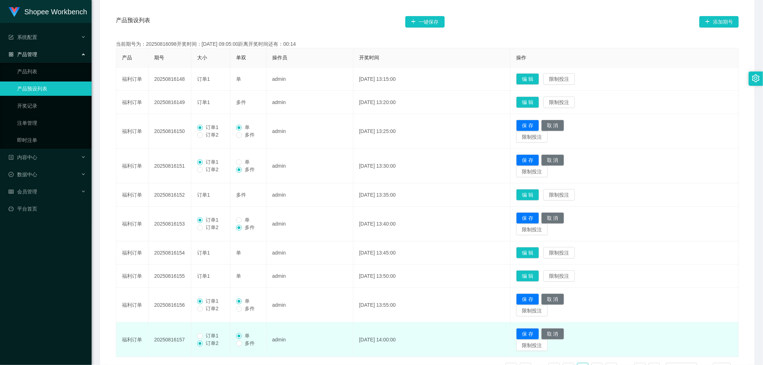
click at [205, 336] on span "订单1" at bounding box center [212, 336] width 19 height 6
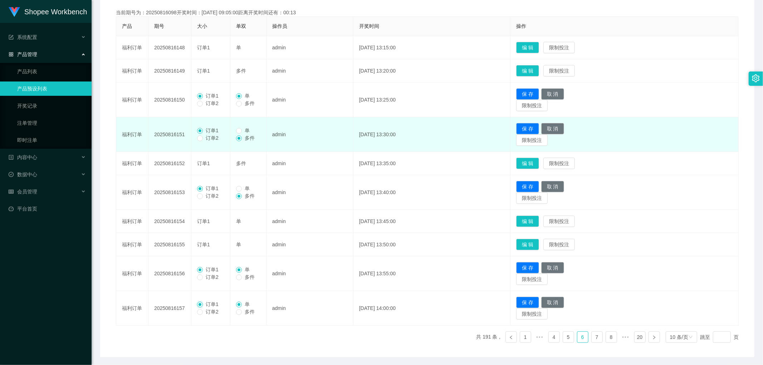
scroll to position [110, 0]
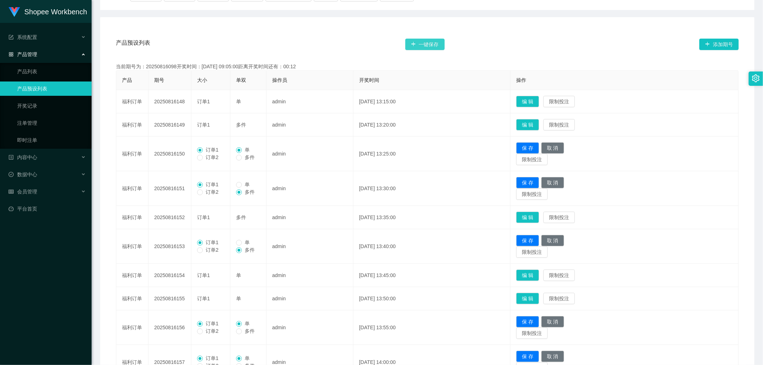
click at [431, 47] on button "一键保存" at bounding box center [424, 44] width 39 height 11
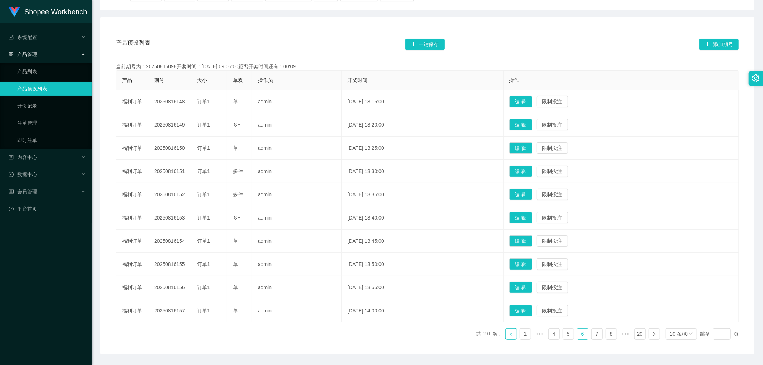
click at [509, 336] on icon "图标: left" at bounding box center [511, 334] width 4 height 4
click at [532, 263] on button "编 辑" at bounding box center [521, 264] width 23 height 11
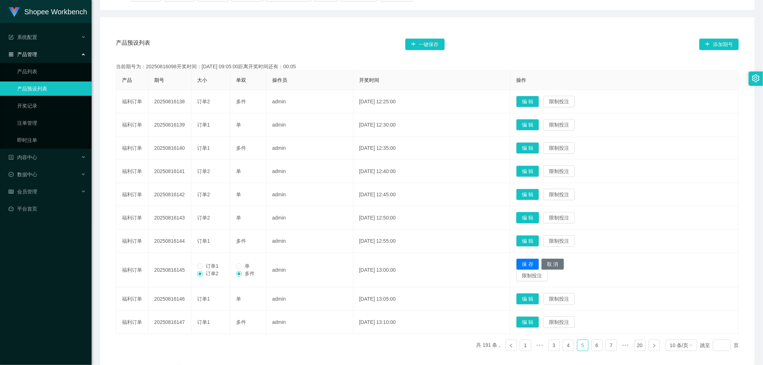
click at [537, 214] on button "编 辑" at bounding box center [527, 217] width 23 height 11
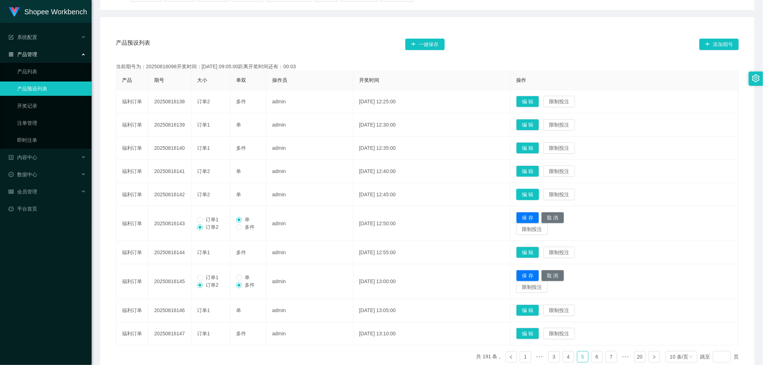
click at [539, 194] on button "编 辑" at bounding box center [527, 194] width 23 height 11
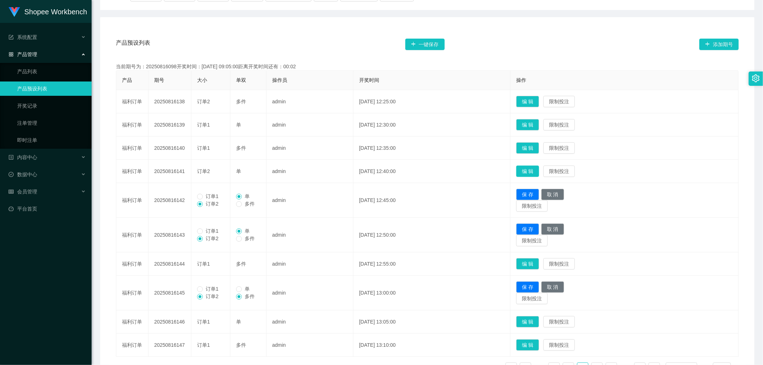
click at [537, 170] on button "编 辑" at bounding box center [527, 171] width 23 height 11
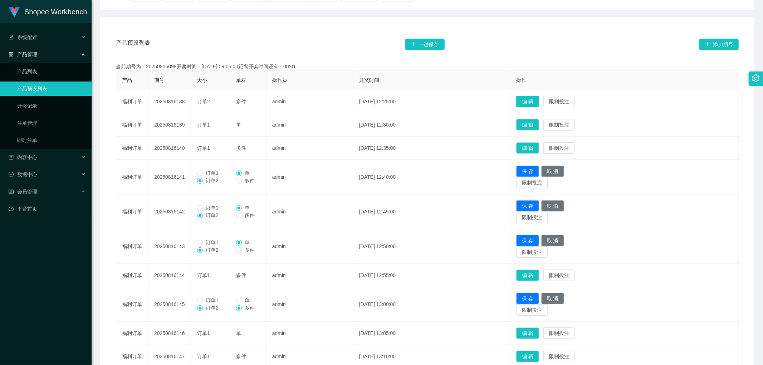
click at [539, 99] on button "编 辑" at bounding box center [527, 101] width 23 height 11
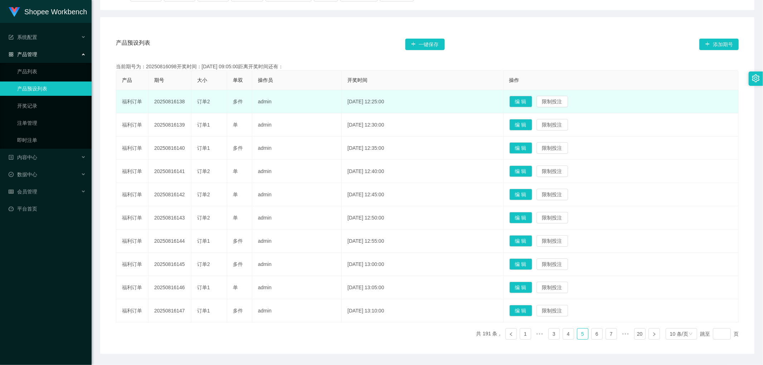
click at [202, 104] on div "订单2" at bounding box center [209, 102] width 24 height 8
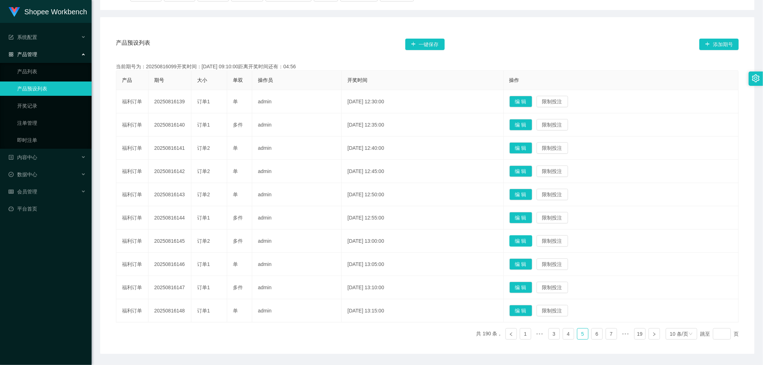
click at [532, 238] on button "编 辑" at bounding box center [521, 240] width 23 height 11
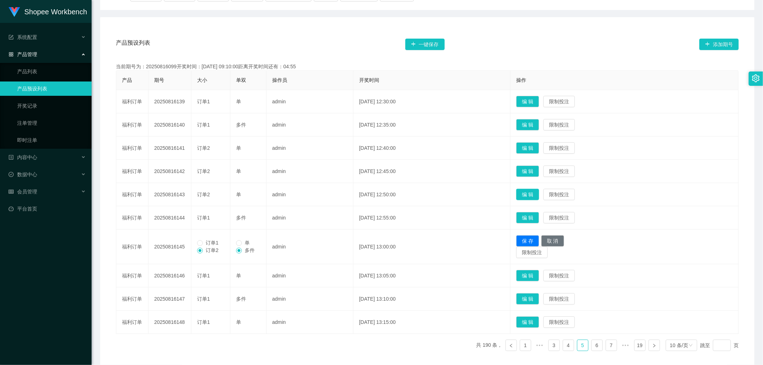
click at [539, 194] on button "编 辑" at bounding box center [527, 194] width 23 height 11
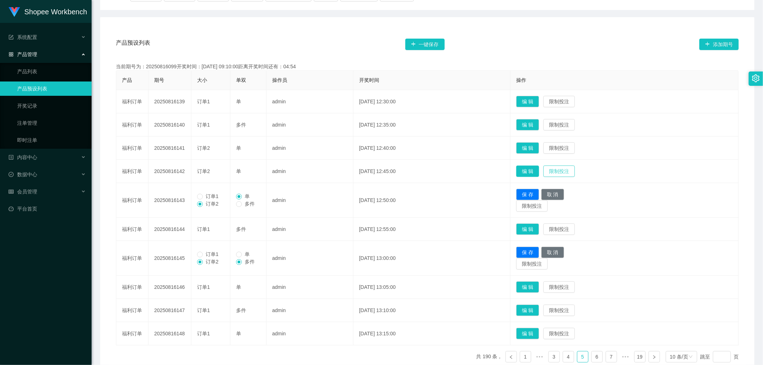
drag, startPoint x: 538, startPoint y: 170, endPoint x: 537, endPoint y: 177, distance: 6.6
click at [538, 172] on button "编 辑" at bounding box center [527, 171] width 23 height 11
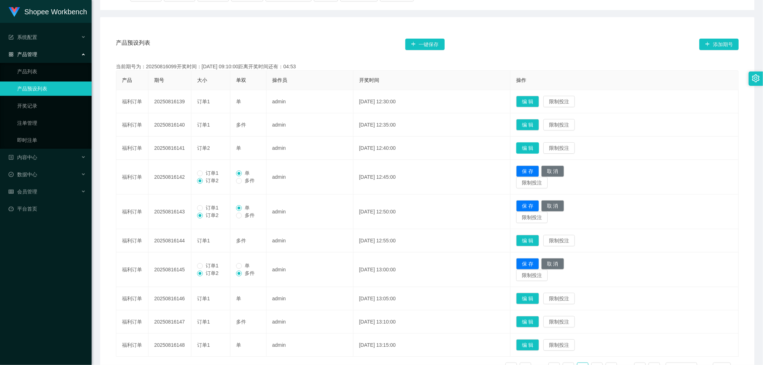
click at [536, 148] on button "编 辑" at bounding box center [527, 147] width 23 height 11
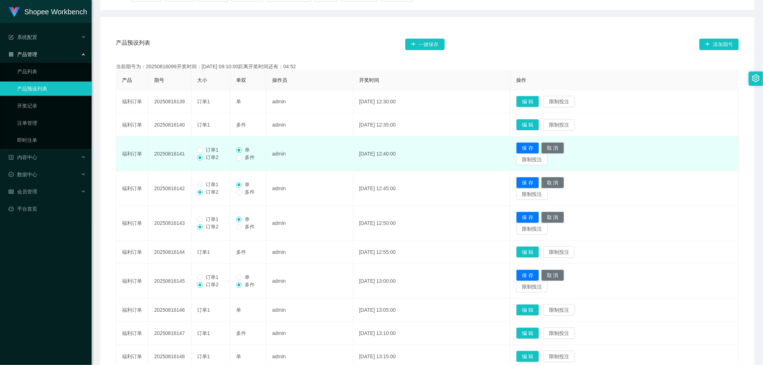
click at [206, 148] on span "订单1" at bounding box center [212, 150] width 19 height 6
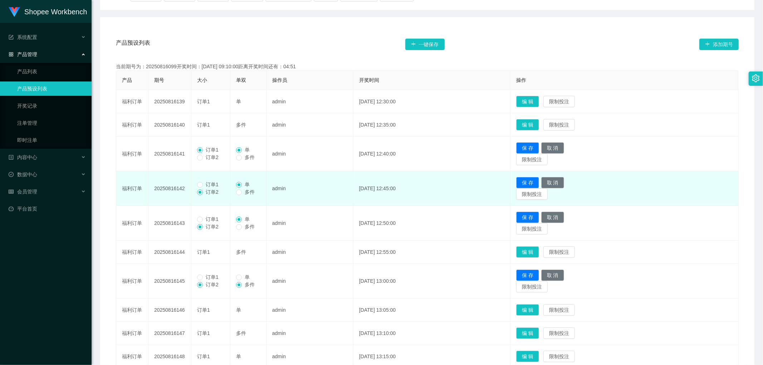
click at [203, 184] on span "订单1" at bounding box center [212, 185] width 19 height 6
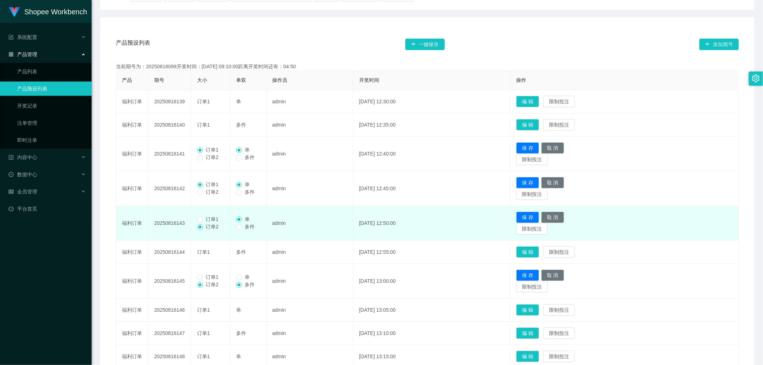
click at [204, 219] on span "订单1" at bounding box center [212, 219] width 19 height 6
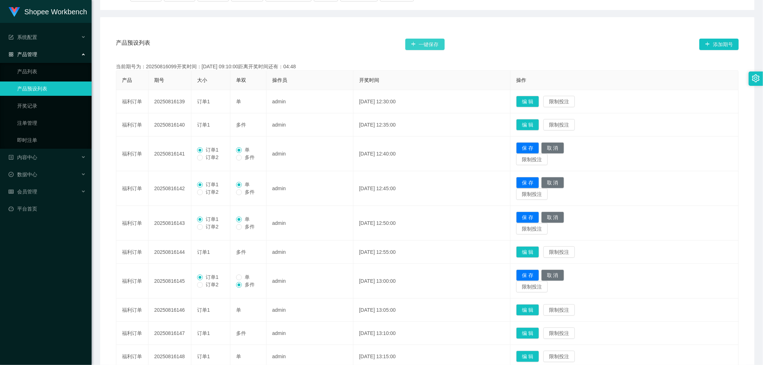
click at [425, 39] on button "一键保存" at bounding box center [424, 44] width 39 height 11
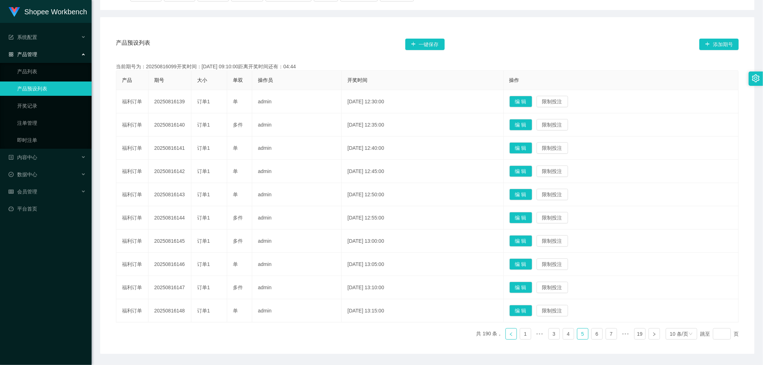
click at [507, 337] on link at bounding box center [511, 333] width 11 height 11
click at [532, 310] on button "编 辑" at bounding box center [521, 310] width 23 height 11
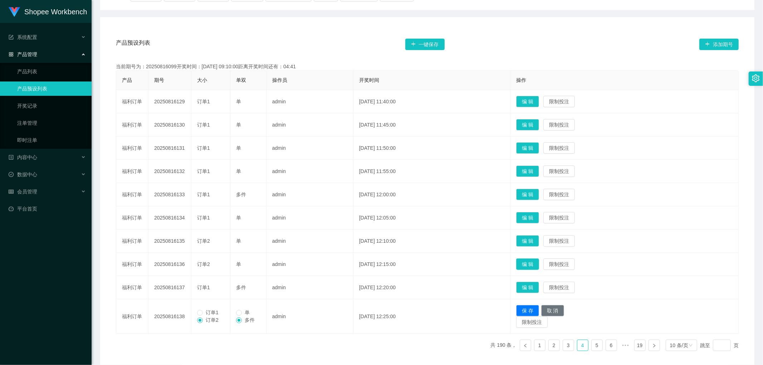
click at [537, 262] on button "编 辑" at bounding box center [527, 264] width 23 height 11
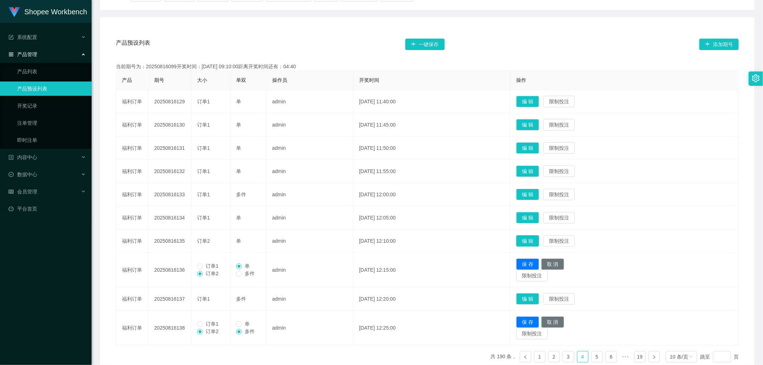
click at [539, 241] on button "编 辑" at bounding box center [527, 240] width 23 height 11
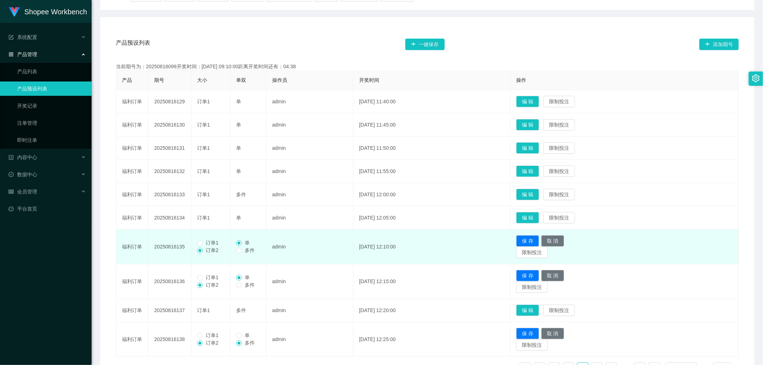
click at [205, 244] on span "订单1" at bounding box center [212, 243] width 19 height 6
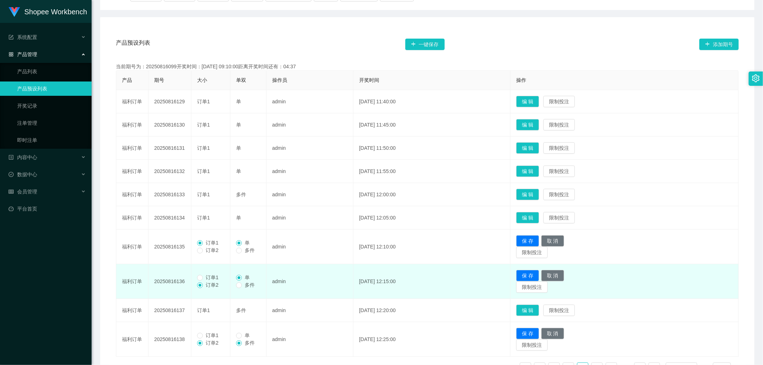
click at [205, 279] on span "订单1" at bounding box center [212, 278] width 19 height 6
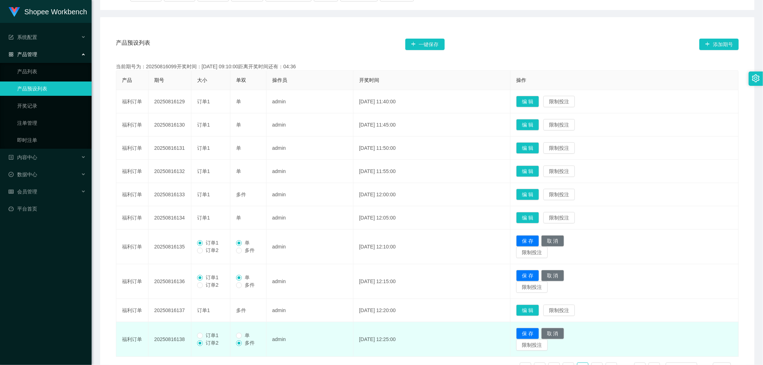
click at [206, 334] on span "订单1" at bounding box center [212, 336] width 19 height 6
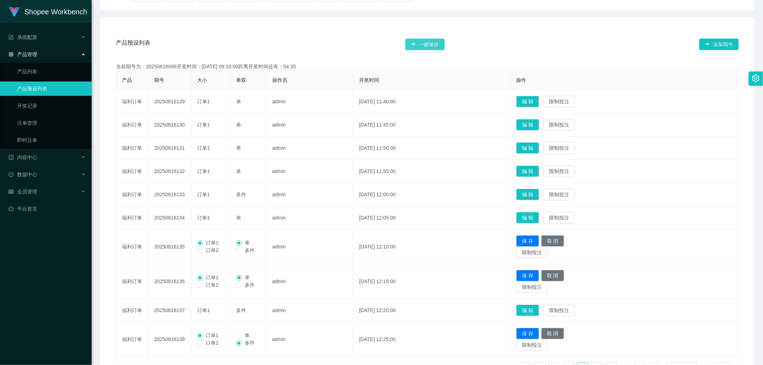
click at [436, 44] on button "一键保存" at bounding box center [424, 44] width 39 height 11
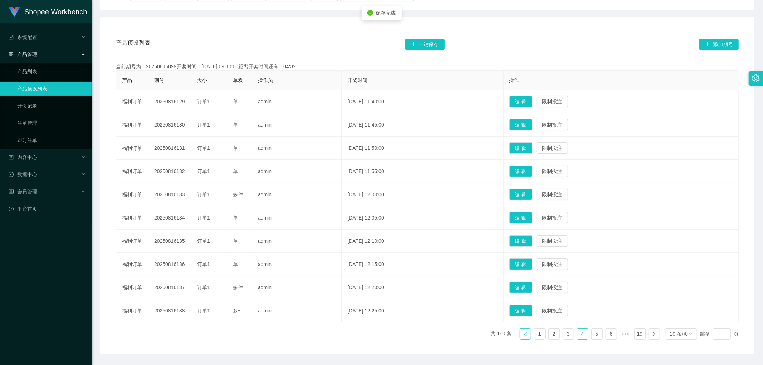
click at [523, 334] on icon "图标: left" at bounding box center [525, 334] width 4 height 4
click at [532, 312] on button "编 辑" at bounding box center [521, 310] width 23 height 11
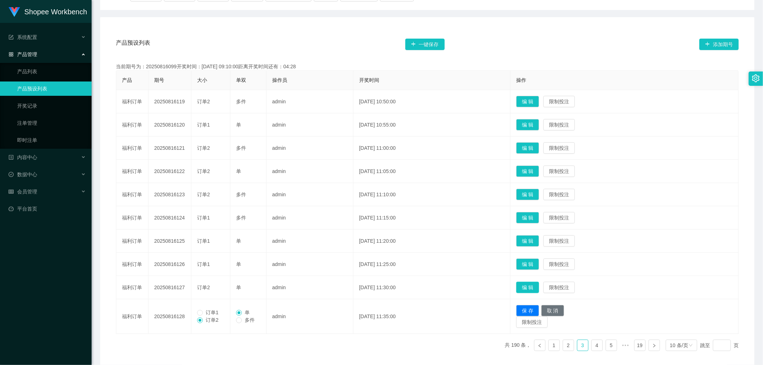
click at [537, 287] on button "编 辑" at bounding box center [527, 287] width 23 height 11
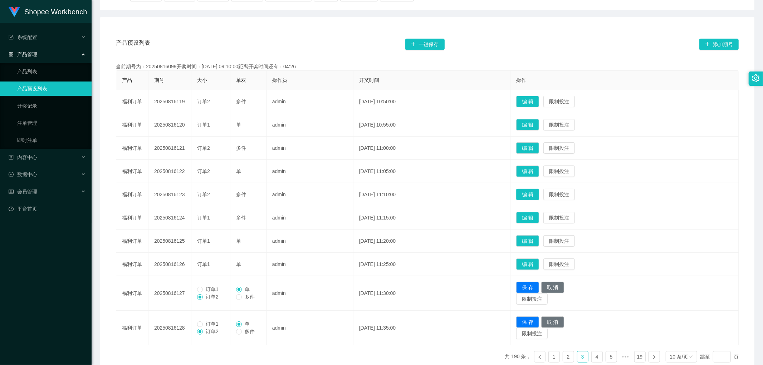
click at [539, 192] on button "编 辑" at bounding box center [527, 194] width 23 height 11
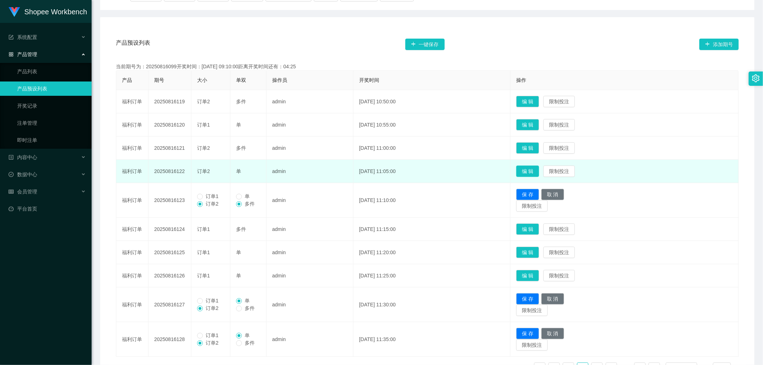
click at [539, 169] on button "编 辑" at bounding box center [527, 171] width 23 height 11
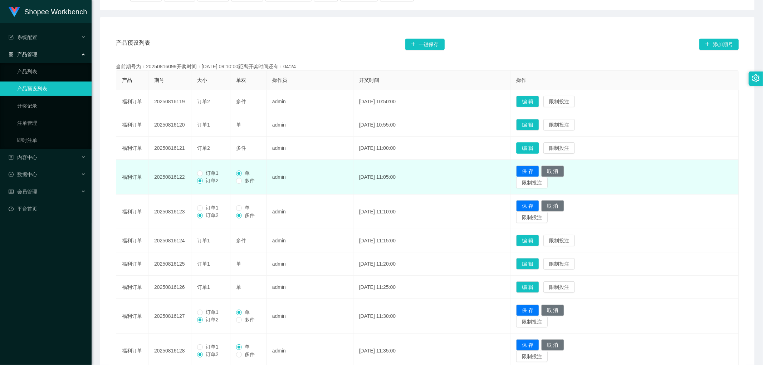
click at [536, 143] on button "编 辑" at bounding box center [527, 147] width 23 height 11
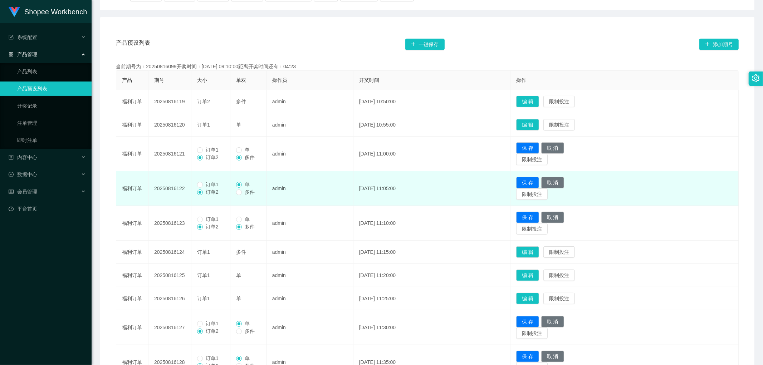
click at [544, 93] on td "编 辑 限制投注" at bounding box center [625, 101] width 228 height 23
click at [539, 98] on button "编 辑" at bounding box center [527, 101] width 23 height 11
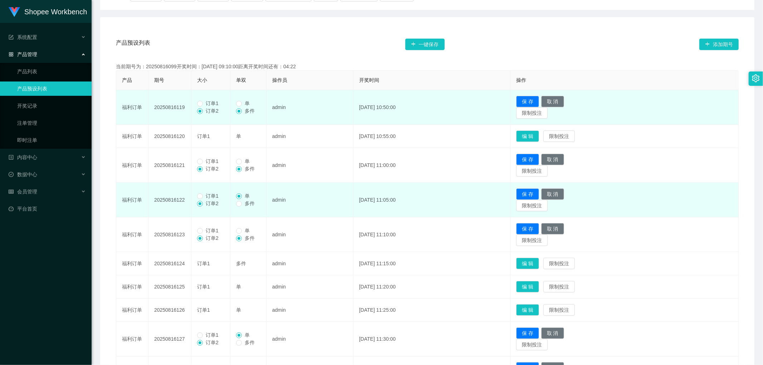
click at [204, 104] on span "订单1" at bounding box center [212, 104] width 19 height 6
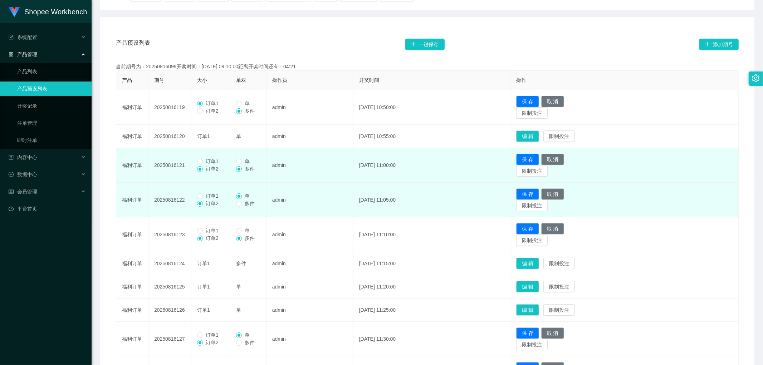
drag, startPoint x: 205, startPoint y: 163, endPoint x: 204, endPoint y: 172, distance: 9.0
click at [205, 164] on span "订单1" at bounding box center [212, 162] width 19 height 6
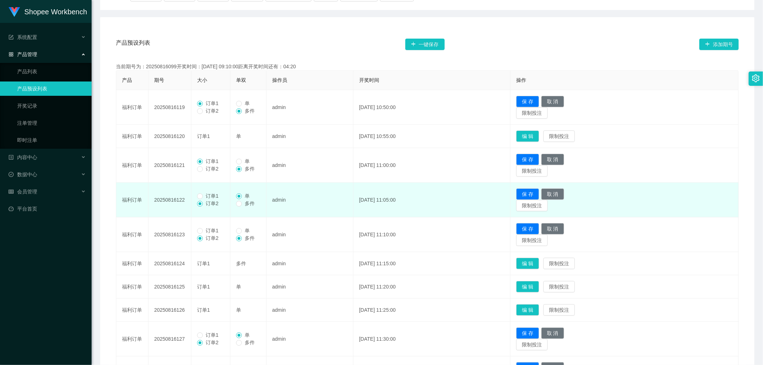
click at [204, 199] on label "订单1" at bounding box center [209, 197] width 24 height 8
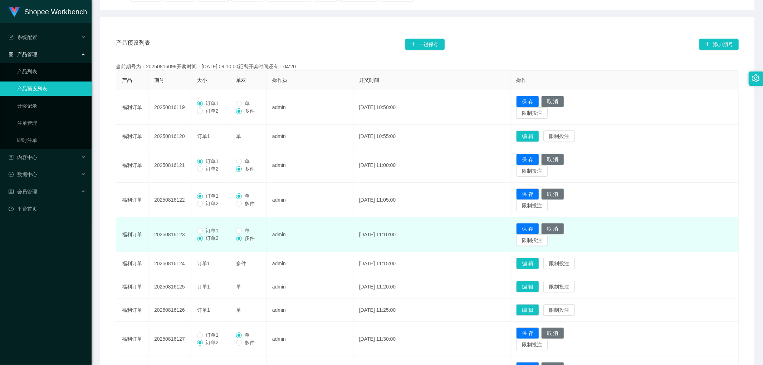
click at [209, 233] on span "订单1" at bounding box center [212, 231] width 19 height 6
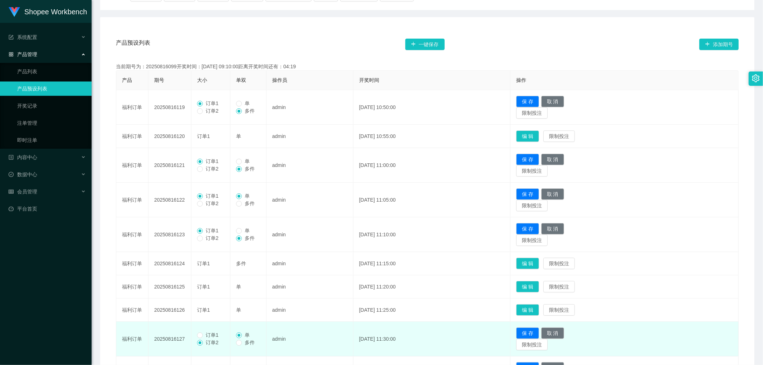
drag, startPoint x: 203, startPoint y: 335, endPoint x: 254, endPoint y: 303, distance: 60.5
click at [203, 335] on span "订单1" at bounding box center [212, 335] width 19 height 6
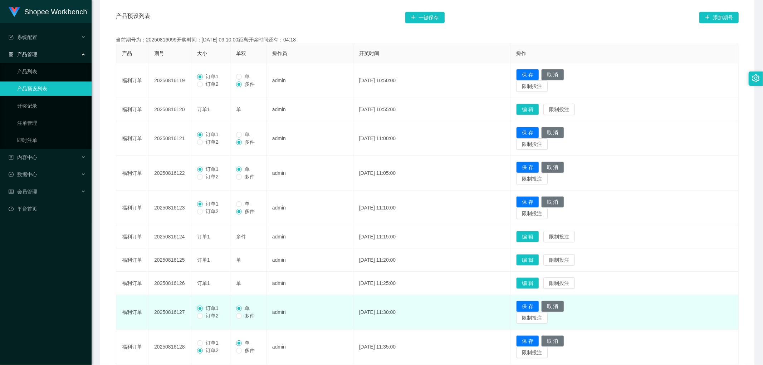
scroll to position [150, 0]
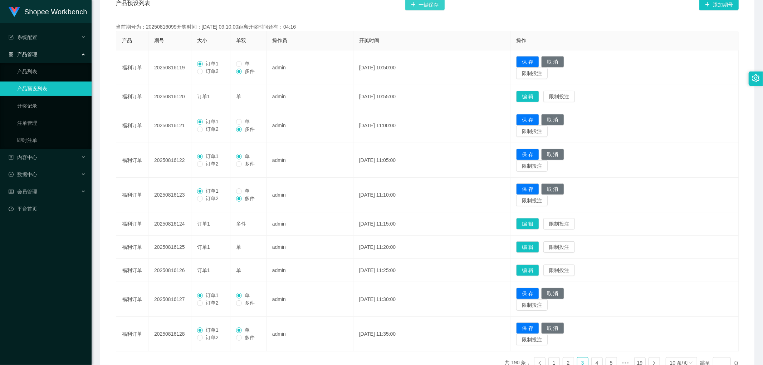
click at [425, 6] on button "一键保存" at bounding box center [424, 4] width 39 height 11
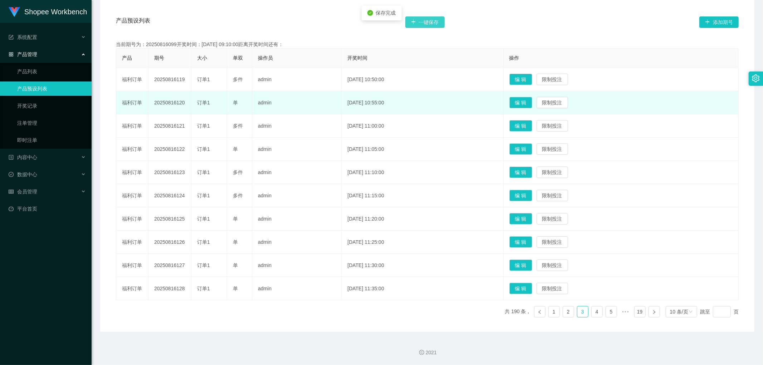
scroll to position [132, 0]
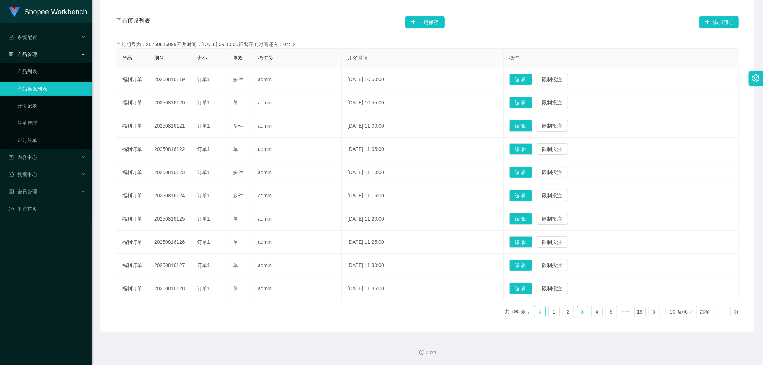
click at [535, 314] on link at bounding box center [539, 311] width 11 height 11
click at [532, 289] on button "编 辑" at bounding box center [521, 288] width 23 height 11
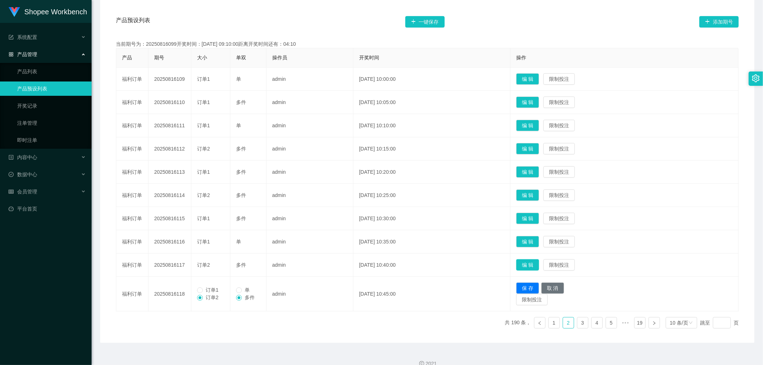
click at [539, 263] on button "编 辑" at bounding box center [527, 264] width 23 height 11
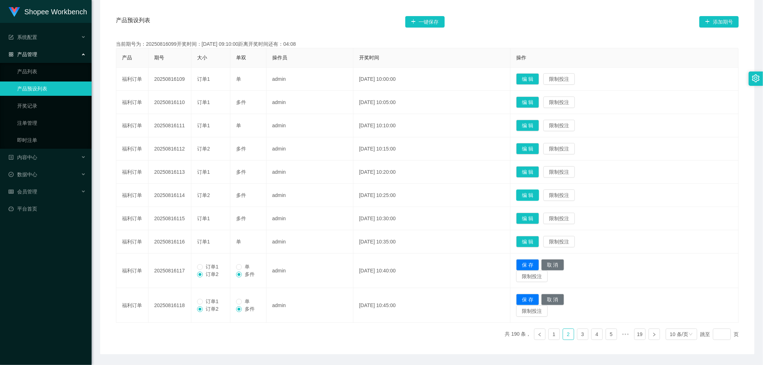
click at [539, 194] on button "编 辑" at bounding box center [527, 195] width 23 height 11
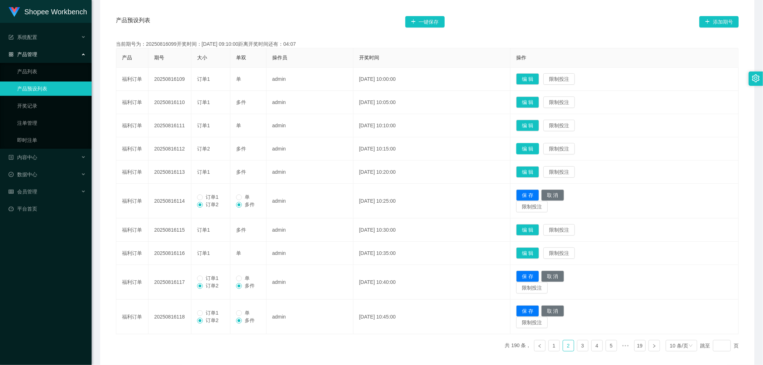
click at [539, 148] on button "编 辑" at bounding box center [527, 148] width 23 height 11
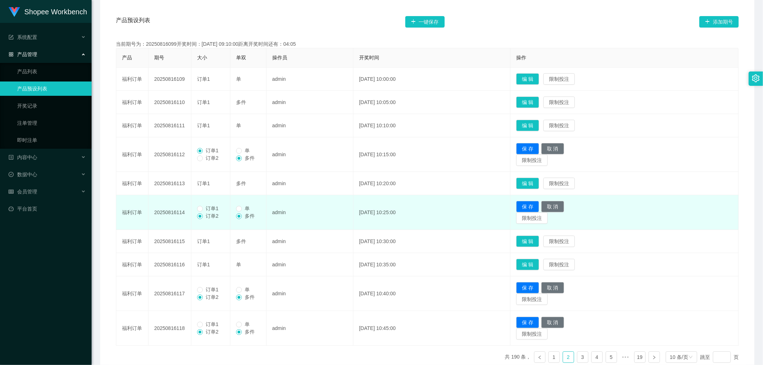
click at [205, 209] on span "订单1" at bounding box center [212, 209] width 19 height 6
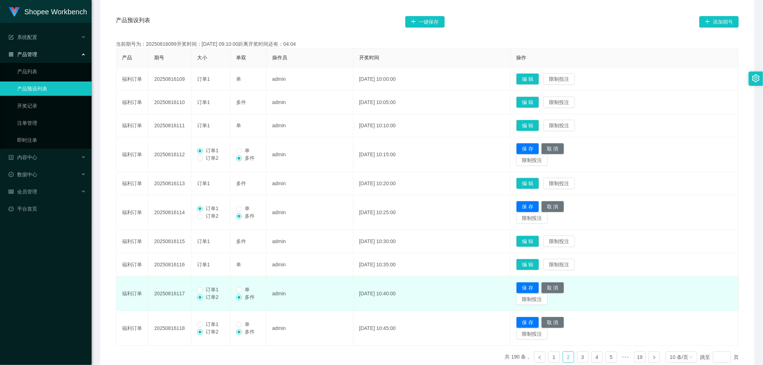
click at [203, 288] on span "订单1" at bounding box center [212, 290] width 19 height 6
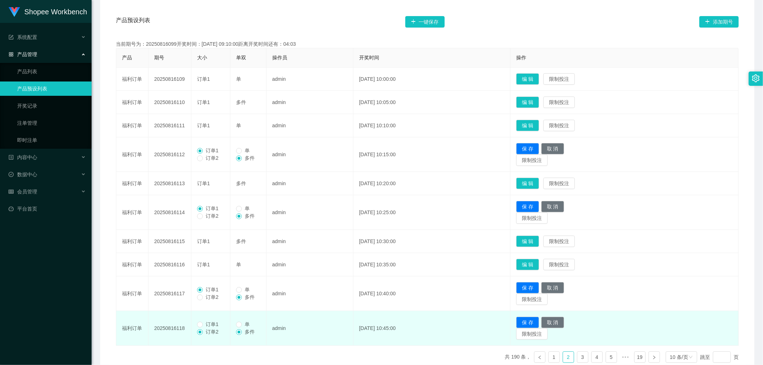
drag, startPoint x: 209, startPoint y: 323, endPoint x: 233, endPoint y: 317, distance: 25.3
click at [209, 323] on span "订单1" at bounding box center [212, 325] width 19 height 6
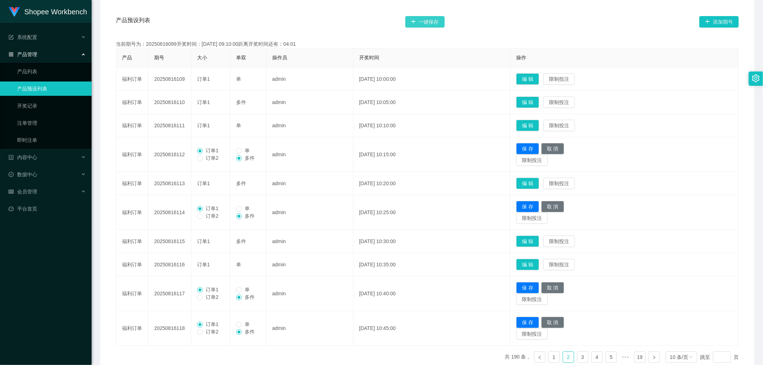
click at [429, 23] on button "一键保存" at bounding box center [424, 21] width 39 height 11
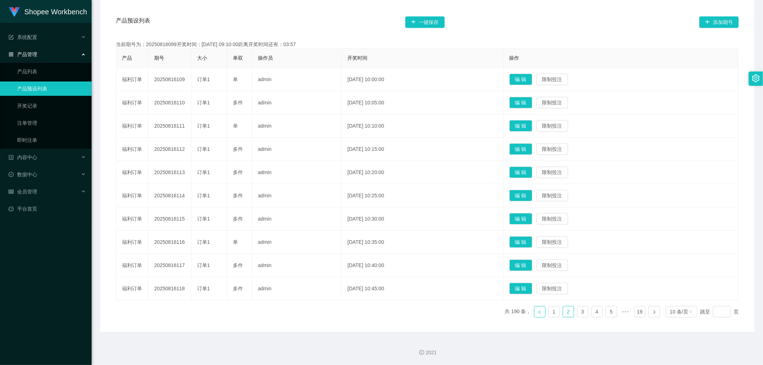
click at [538, 314] on icon "图标: left" at bounding box center [540, 312] width 4 height 4
click at [531, 286] on button "编 辑" at bounding box center [521, 288] width 23 height 11
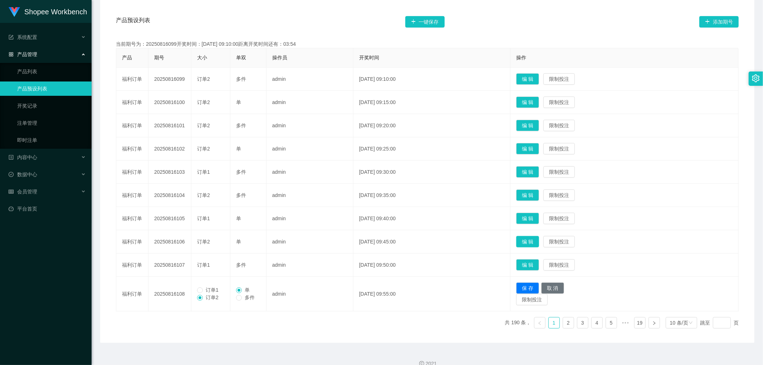
click at [537, 242] on button "编 辑" at bounding box center [527, 241] width 23 height 11
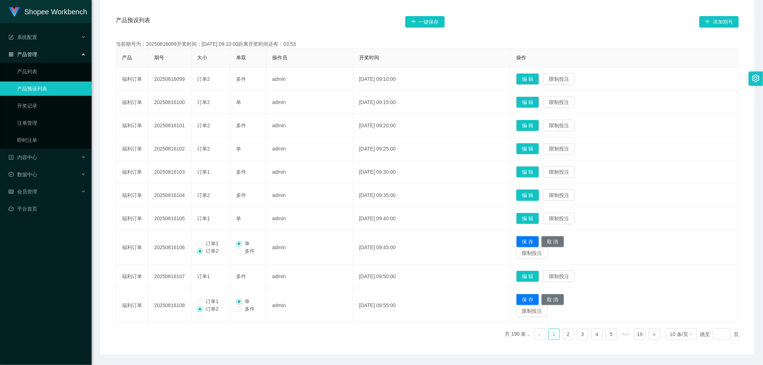
click at [539, 193] on button "编 辑" at bounding box center [527, 195] width 23 height 11
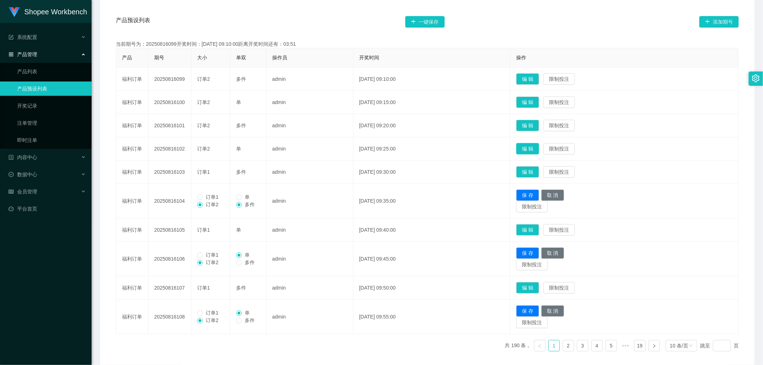
click at [538, 148] on button "编 辑" at bounding box center [527, 148] width 23 height 11
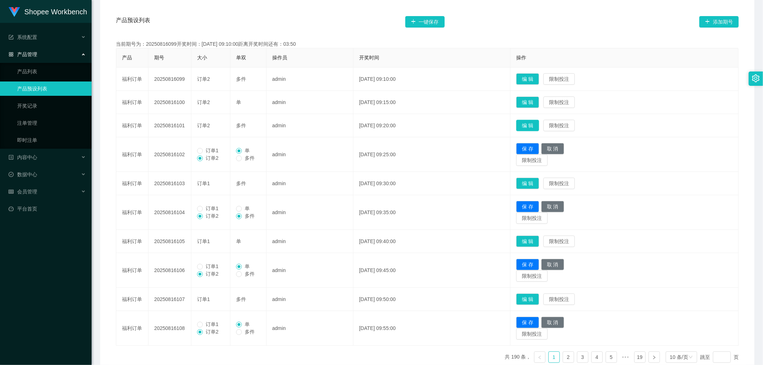
click at [539, 126] on button "编 辑" at bounding box center [527, 125] width 23 height 11
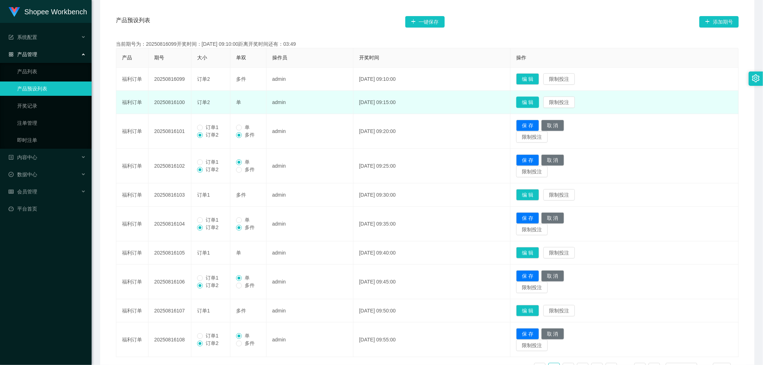
click at [538, 102] on button "编 辑" at bounding box center [527, 102] width 23 height 11
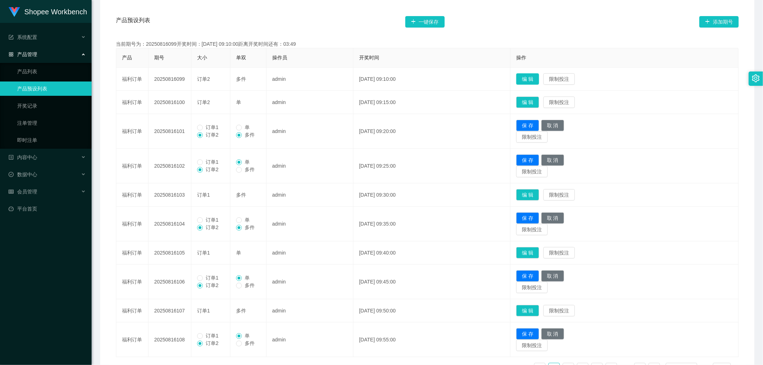
click at [539, 77] on button "编 辑" at bounding box center [527, 78] width 23 height 11
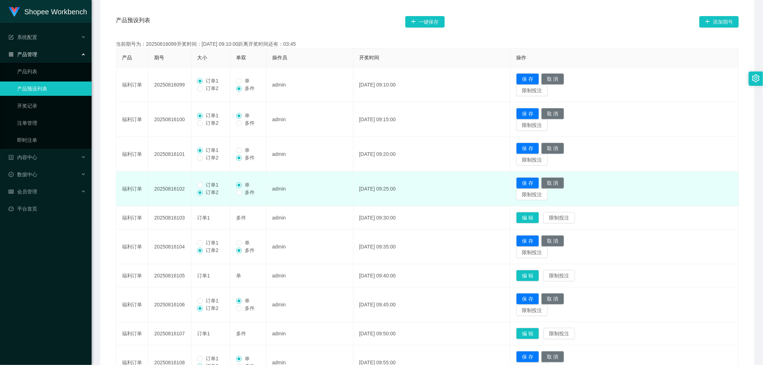
click at [205, 185] on span "订单1" at bounding box center [212, 185] width 19 height 6
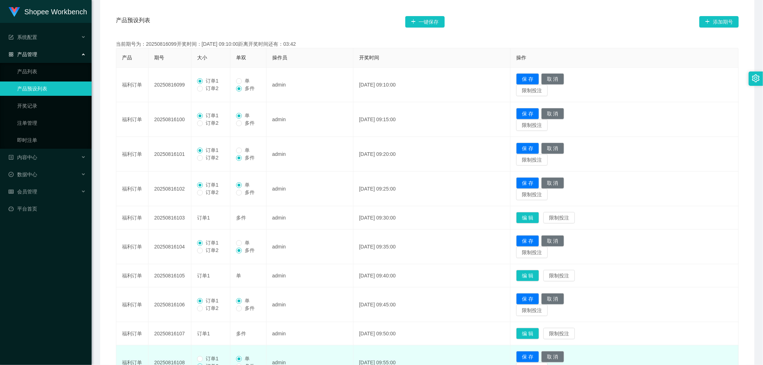
drag, startPoint x: 204, startPoint y: 358, endPoint x: 212, endPoint y: 352, distance: 10.0
click at [204, 358] on span "订单1" at bounding box center [212, 359] width 19 height 6
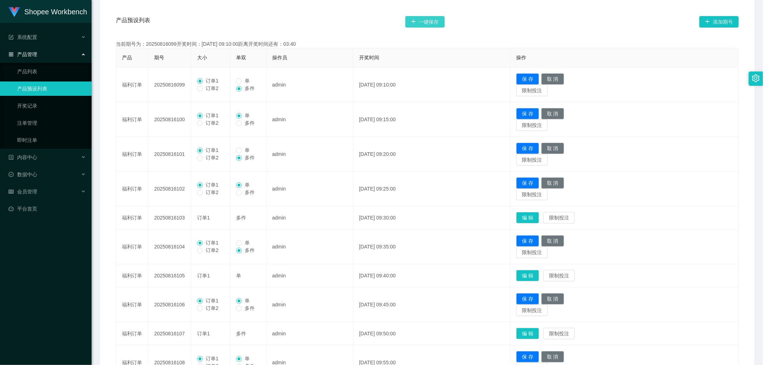
click at [429, 22] on button "一键保存" at bounding box center [424, 21] width 39 height 11
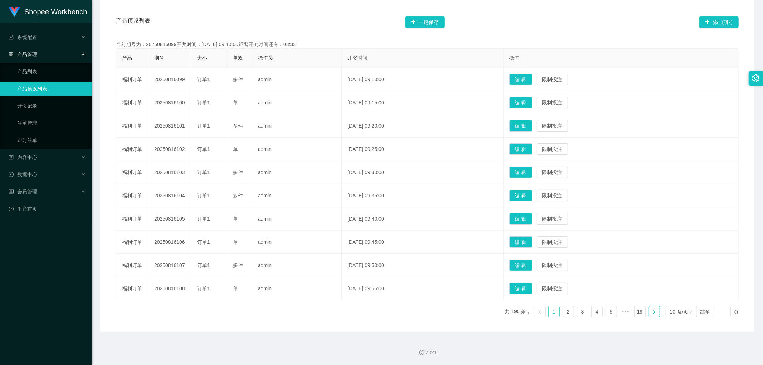
click at [652, 312] on icon "图标: right" at bounding box center [654, 312] width 4 height 4
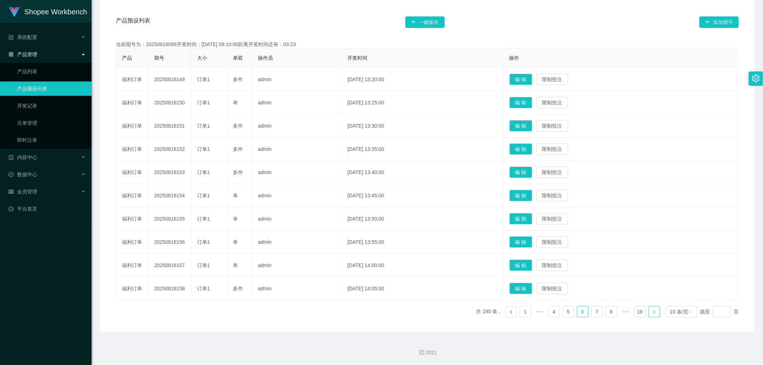
click at [652, 312] on icon "图标: right" at bounding box center [654, 312] width 4 height 4
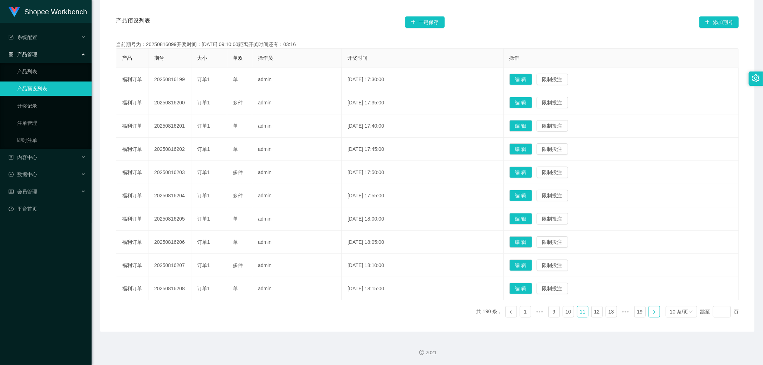
click at [652, 312] on icon "图标: right" at bounding box center [654, 312] width 4 height 4
click at [532, 287] on button "编 辑" at bounding box center [521, 288] width 23 height 11
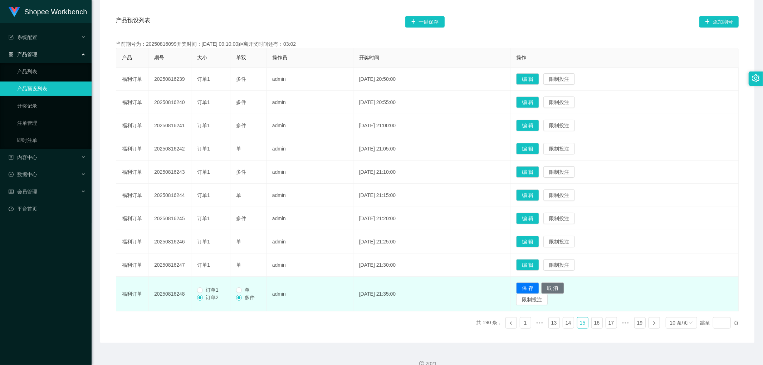
click at [205, 288] on span "订单1" at bounding box center [212, 290] width 19 height 6
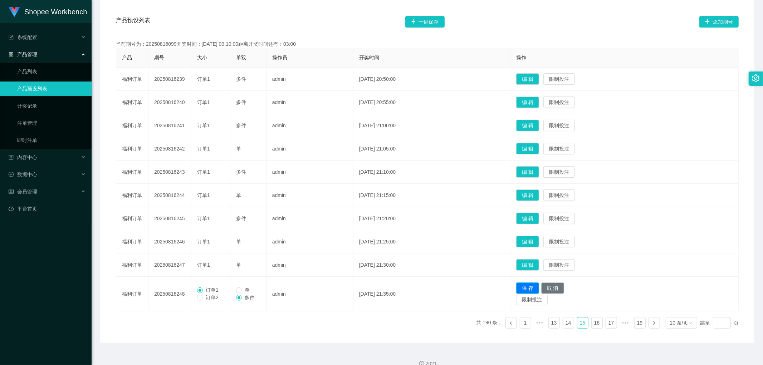
click at [539, 285] on button "保 存" at bounding box center [527, 288] width 23 height 11
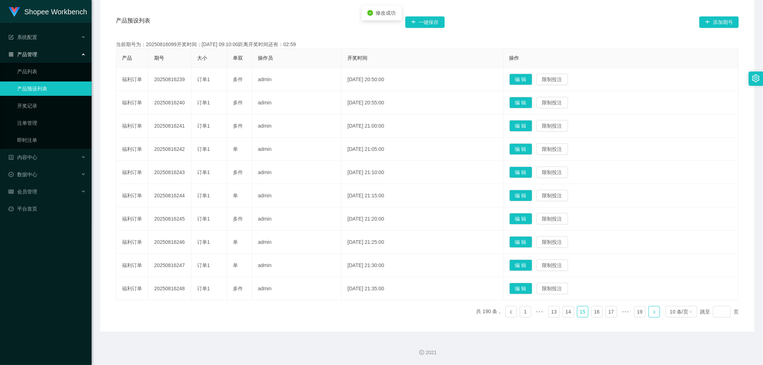
click at [652, 312] on icon "图标: right" at bounding box center [654, 312] width 4 height 4
click at [535, 310] on link "1" at bounding box center [540, 312] width 11 height 11
